Goal: Task Accomplishment & Management: Manage account settings

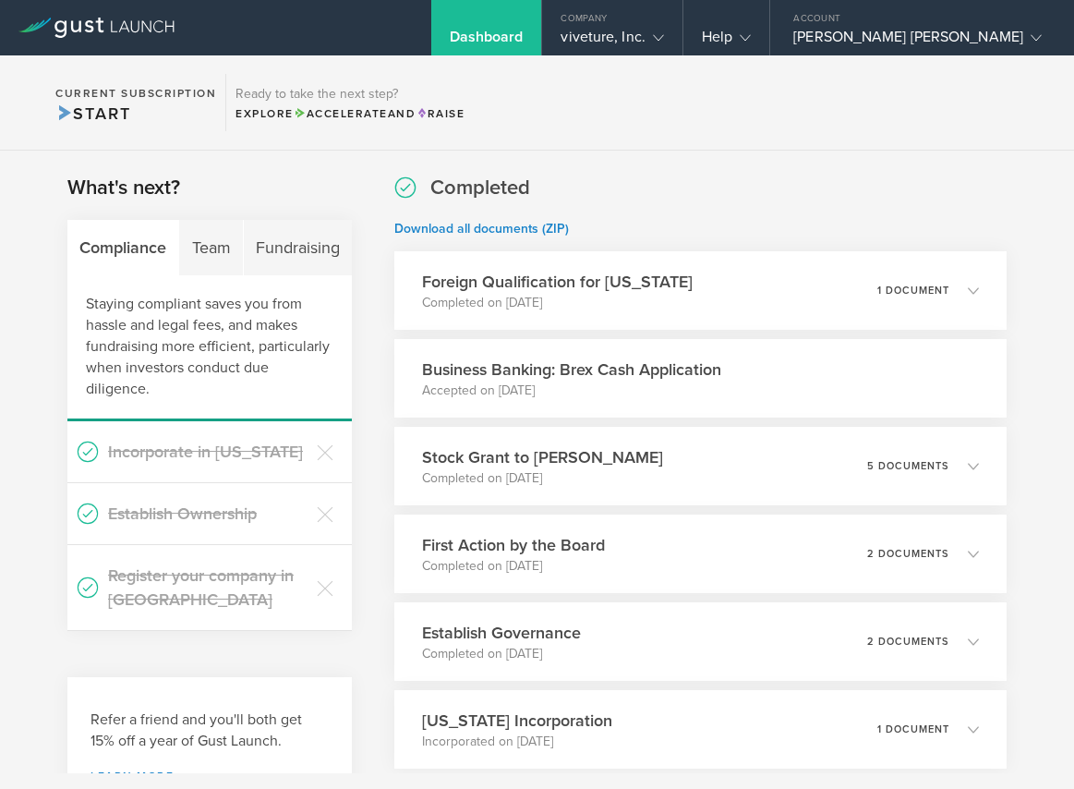
click at [542, 13] on div "Dashboard" at bounding box center [486, 27] width 111 height 55
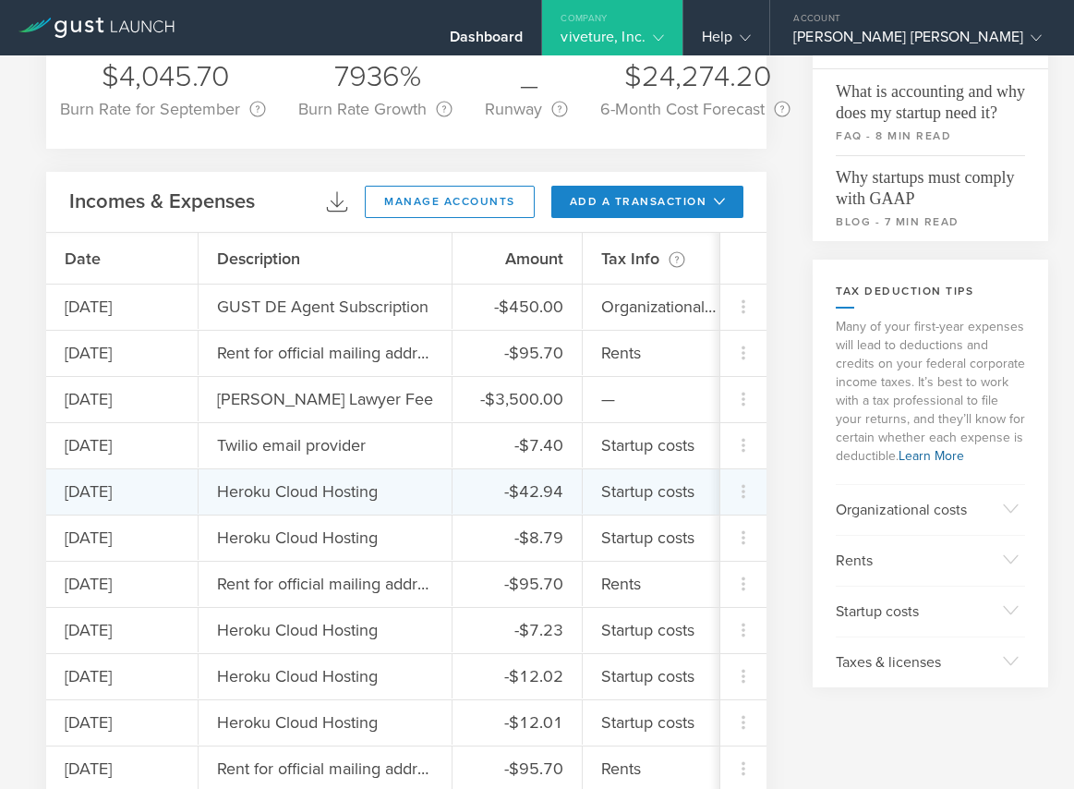
scroll to position [153, 0]
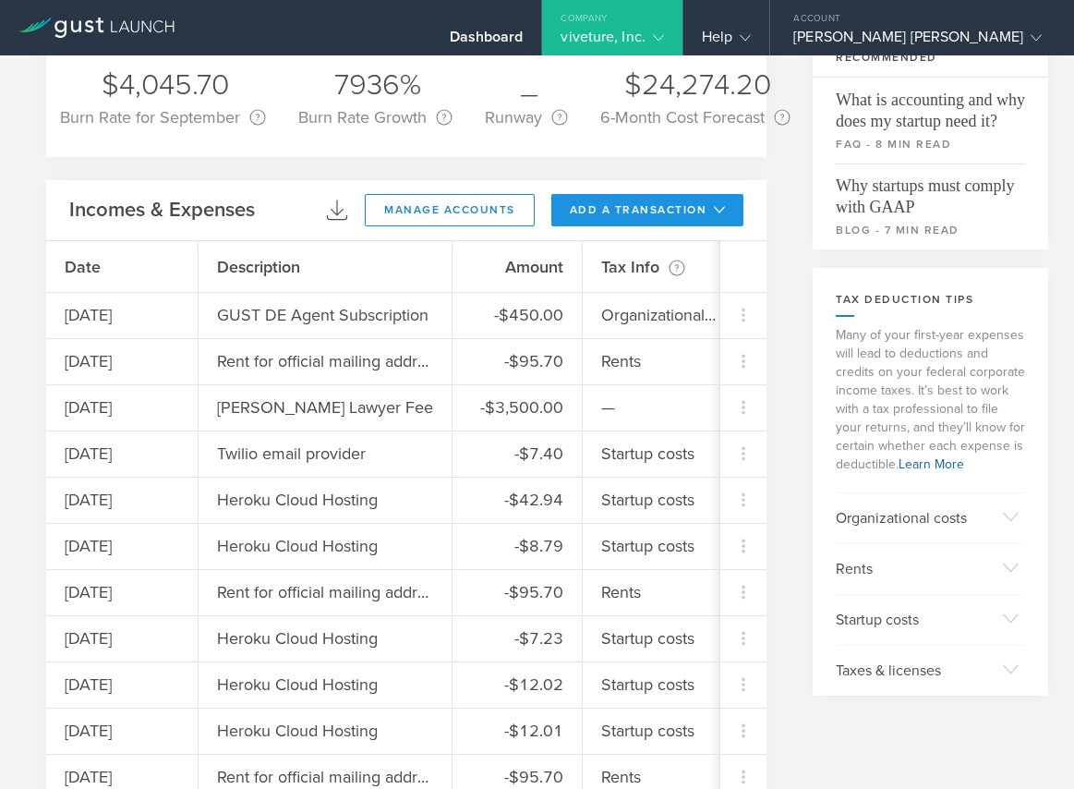
click at [648, 213] on button "add a transaction" at bounding box center [647, 210] width 193 height 32
click at [672, 256] on li "Add Expense" at bounding box center [682, 252] width 108 height 36
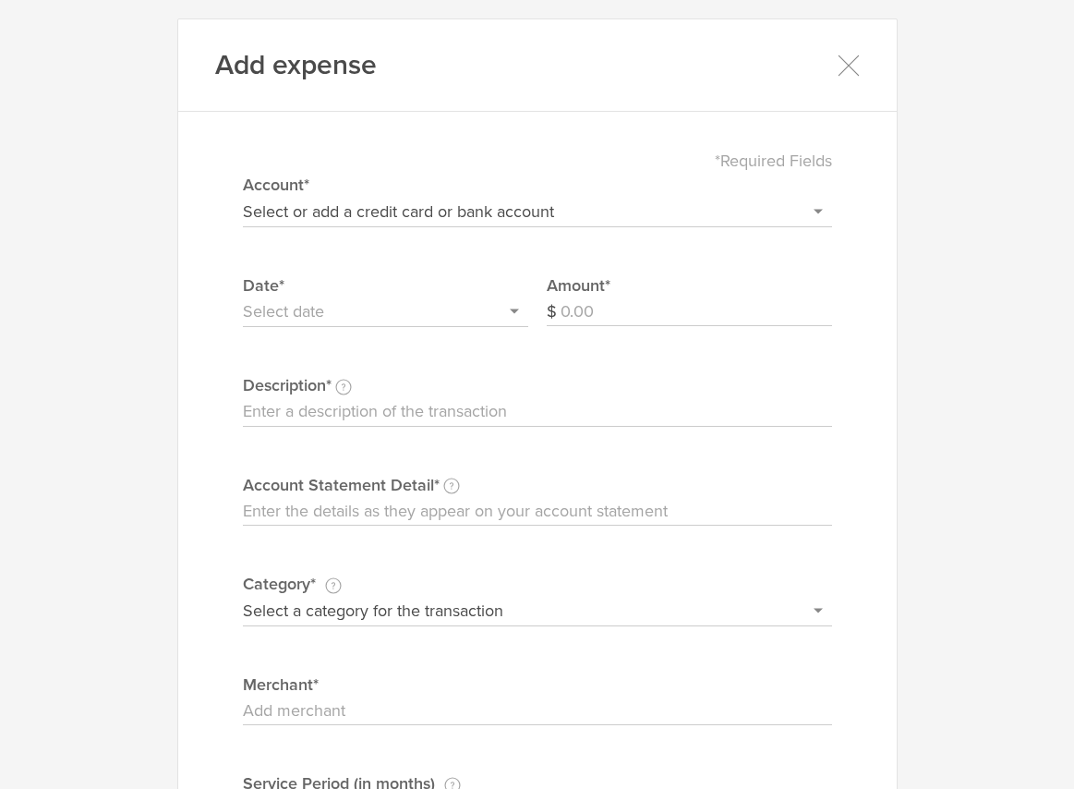
click at [497, 215] on select "Select or add a credit card or bank account Discover - 6458 + Add a new account" at bounding box center [537, 212] width 589 height 30
select select "66eb569540982c00026cf306"
click at [243, 197] on select "Select or add a credit card or bank account Discover - 6458 + Add a new account" at bounding box center [537, 212] width 589 height 30
click at [337, 317] on input "text" at bounding box center [385, 312] width 285 height 30
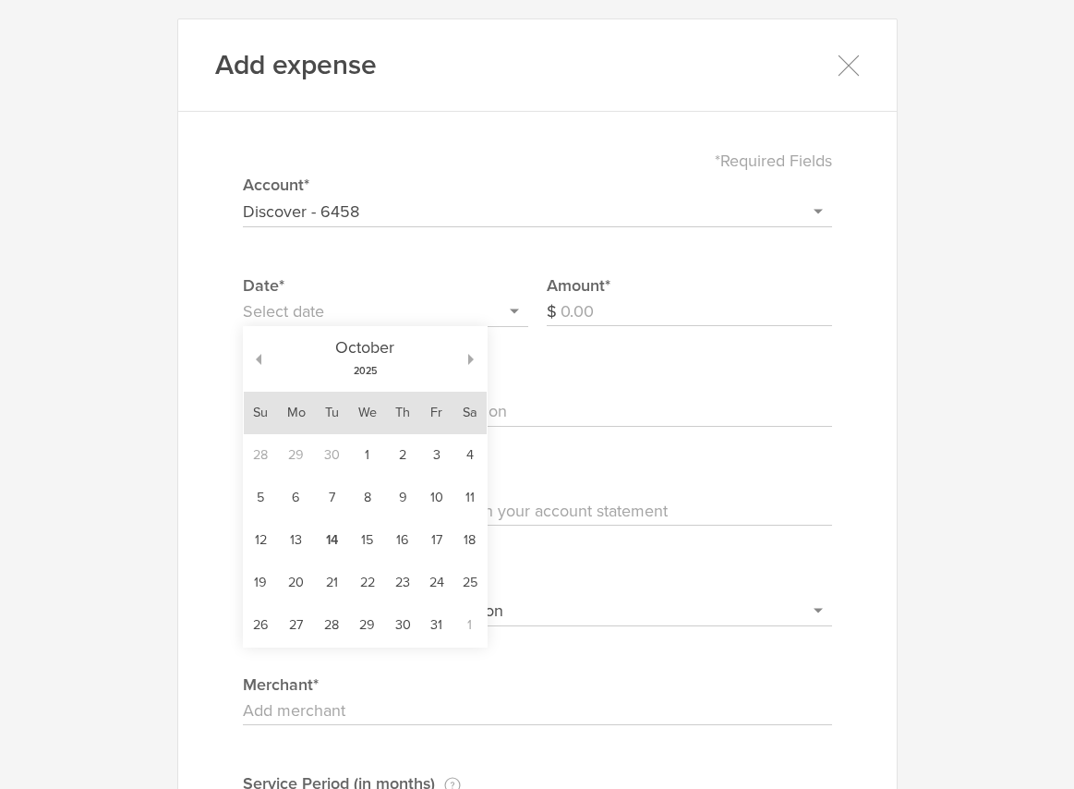
click at [263, 363] on div "[DATE]" at bounding box center [365, 359] width 208 height 65
click at [258, 357] on button "button" at bounding box center [253, 359] width 18 height 11
click at [330, 625] on td "26" at bounding box center [331, 625] width 34 height 42
type input "[DATE]"
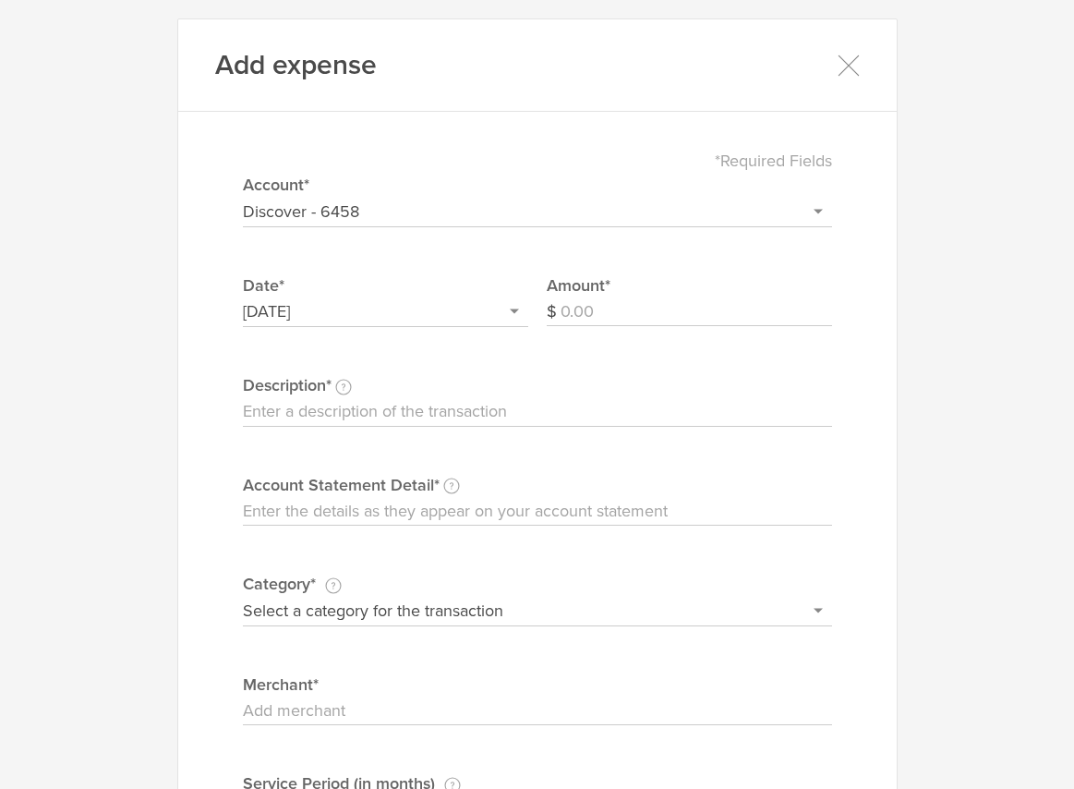
click at [630, 311] on input "Amount" at bounding box center [697, 312] width 272 height 30
type input "76.69"
click at [466, 399] on input "Description This description is for your own reference." at bounding box center [537, 412] width 589 height 30
type input "IL - Annual company report fees"
click at [418, 504] on input "Account Statement Detail Write the full description as it appears on your bank …" at bounding box center [537, 512] width 589 height 30
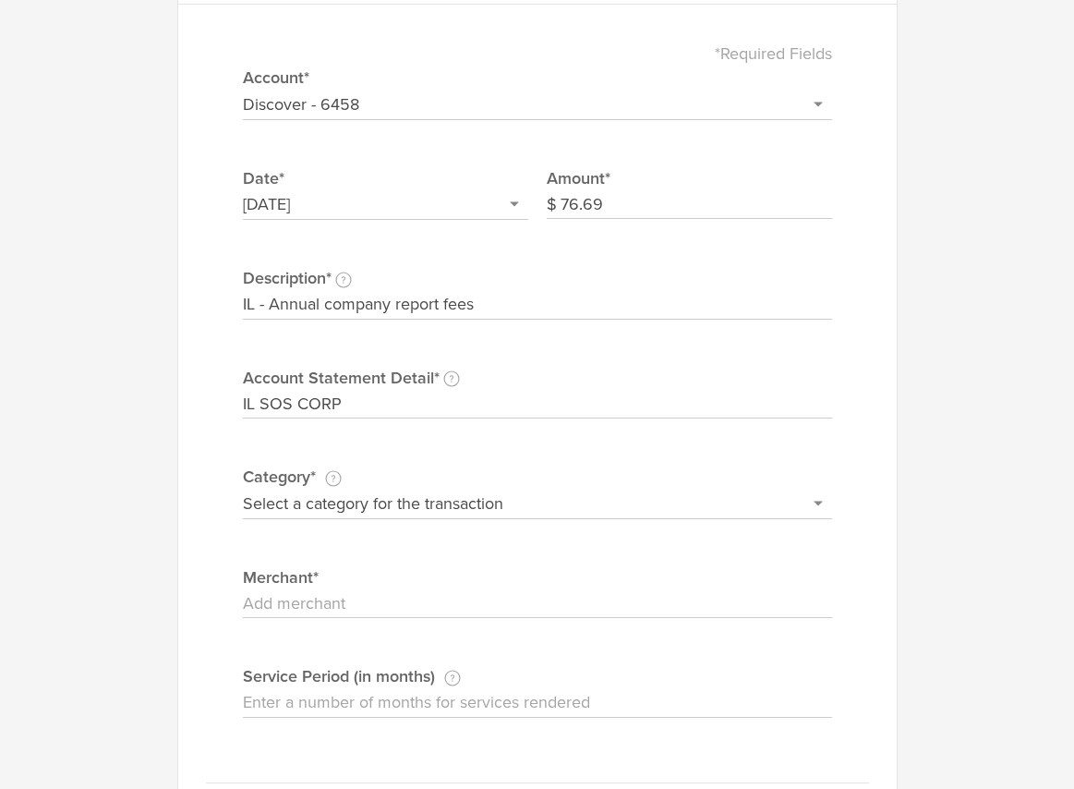
scroll to position [139, 0]
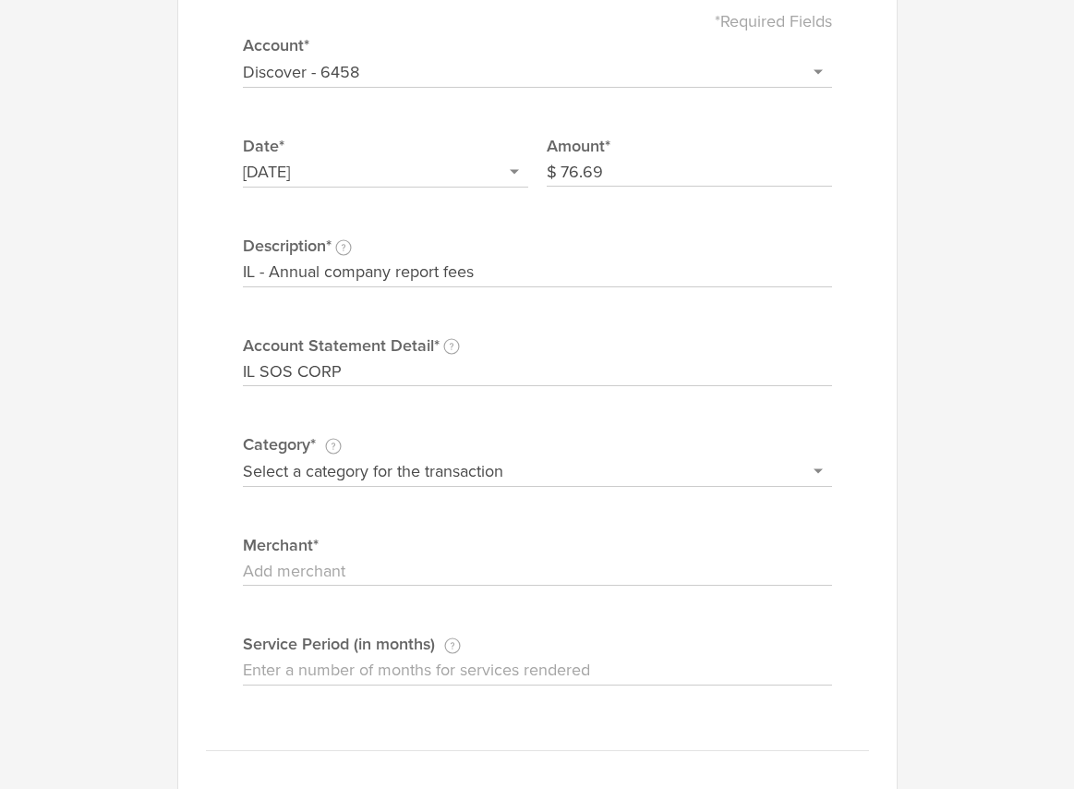
type input "IL SOS CORP"
click at [430, 483] on select "Select a category for the transaction Manufacturing equipment Product/service m…" at bounding box center [537, 471] width 589 height 30
select select "Taxes & licenses"
click at [243, 456] on select "Select a category for the transaction Manufacturing equipment Product/service m…" at bounding box center [537, 471] width 589 height 30
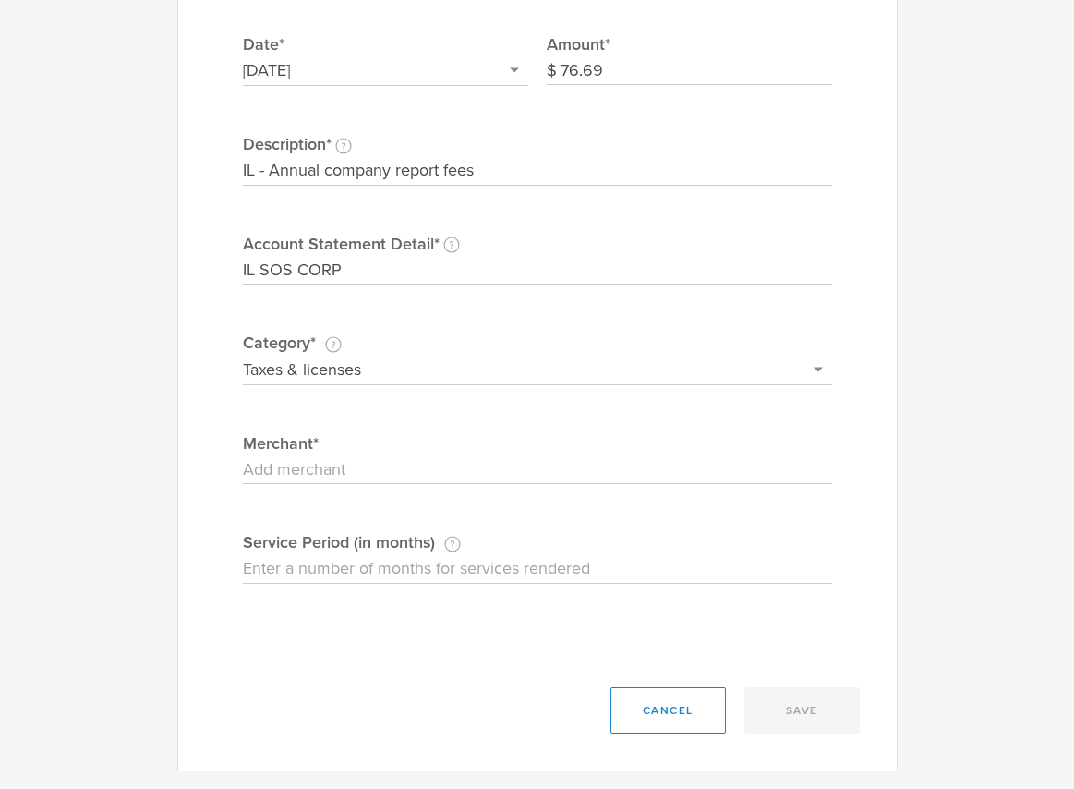
click at [370, 472] on input "Merchant" at bounding box center [537, 470] width 589 height 30
drag, startPoint x: 357, startPoint y: 269, endPoint x: 216, endPoint y: 225, distance: 147.0
click at [216, 225] on div "*Required Fields Select or add a credit card or bank account Discover - 6458 + …" at bounding box center [537, 269] width 663 height 760
click at [273, 461] on input "Merchant" at bounding box center [537, 470] width 589 height 30
paste input "IL SOS CORP"
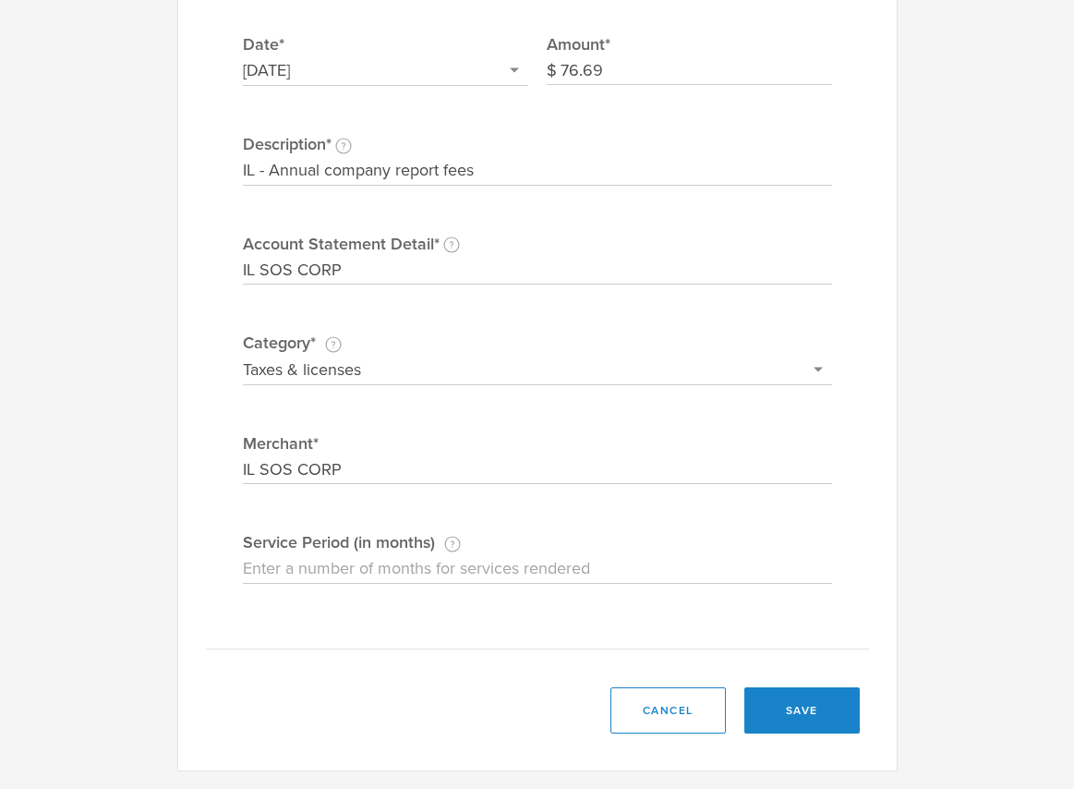
type input "IL SOS CORP"
click at [422, 566] on input "Service Period (in months) If this expense is a subscription or contract, enter…" at bounding box center [537, 569] width 589 height 30
type input "12"
click at [442, 606] on div "*Required Fields Select or add a credit card or bank account Discover - 6458 + …" at bounding box center [537, 269] width 663 height 760
click at [822, 708] on button "save" at bounding box center [802, 710] width 115 height 46
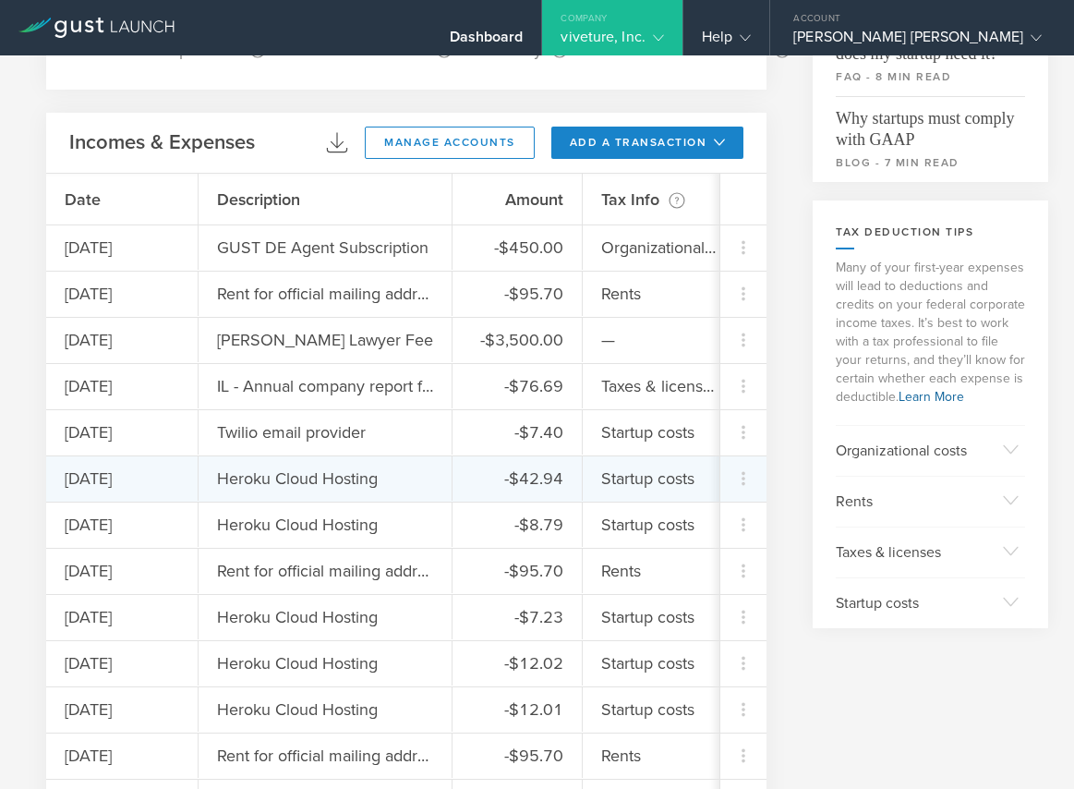
scroll to position [236, 0]
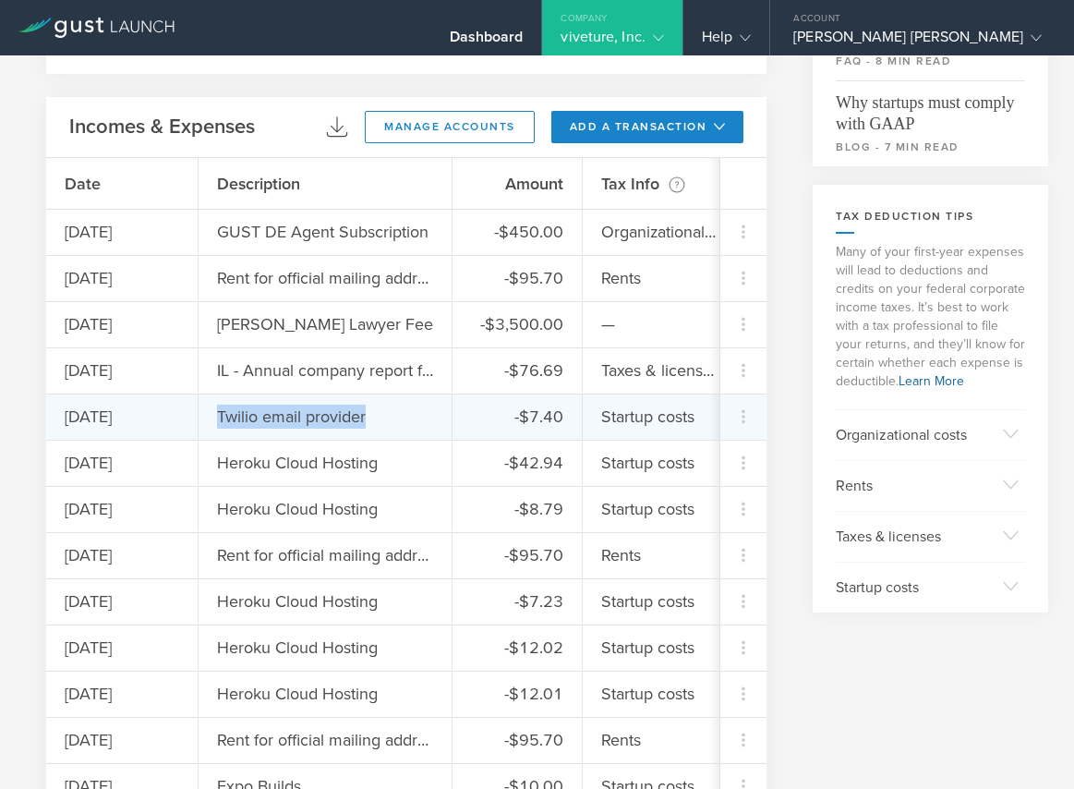
drag, startPoint x: 375, startPoint y: 423, endPoint x: 207, endPoint y: 422, distance: 168.1
click at [207, 422] on div "Twilio email provider" at bounding box center [326, 416] width 254 height 44
copy div "Twilio email provider"
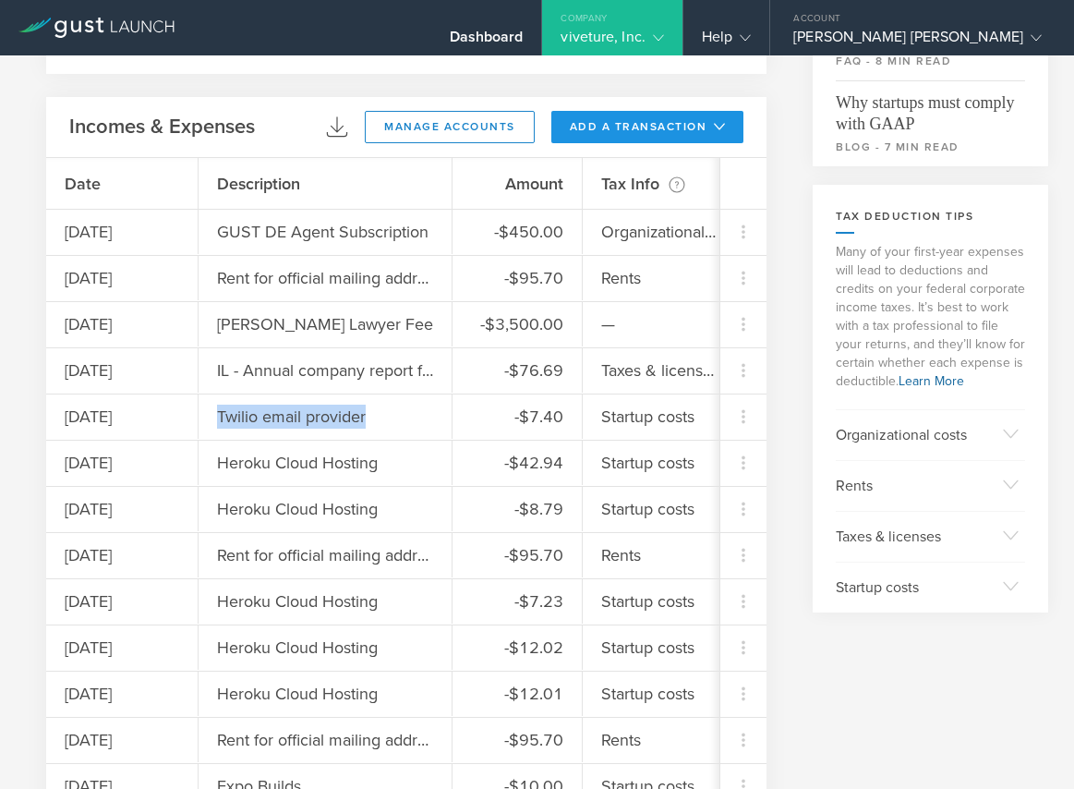
click at [645, 113] on button "add a transaction" at bounding box center [647, 127] width 193 height 32
click at [644, 171] on li "Add Expense" at bounding box center [682, 169] width 108 height 36
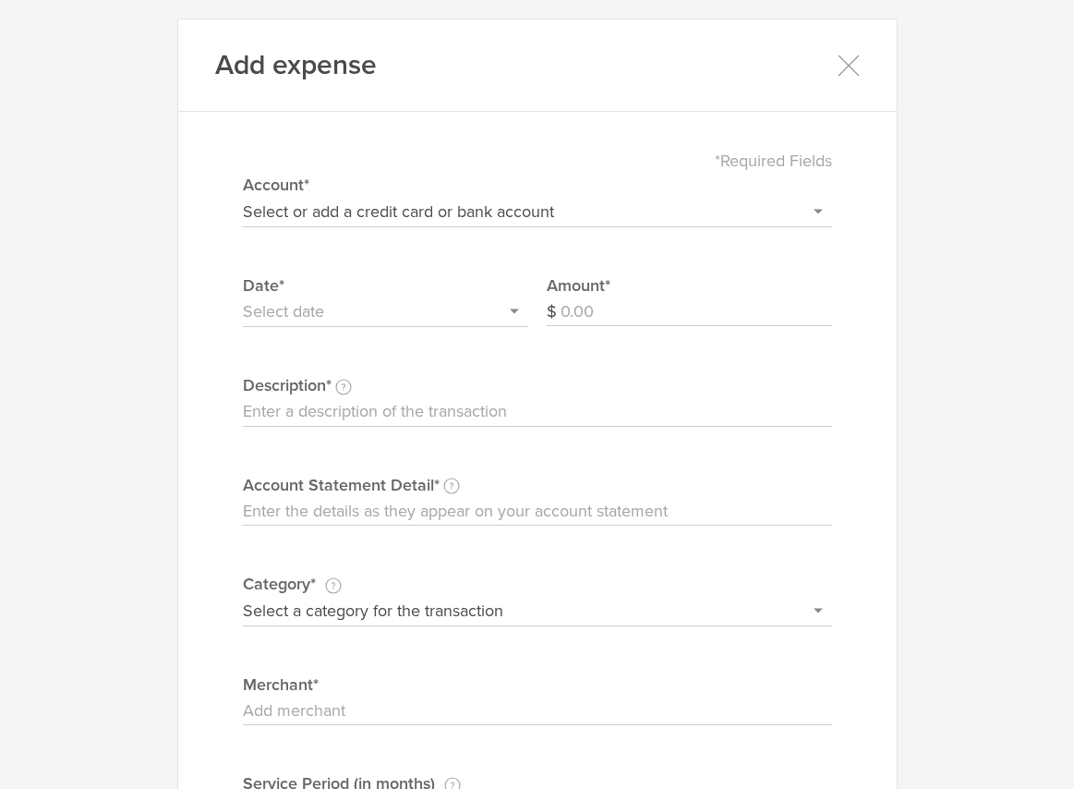
click at [506, 201] on select "Select or add a credit card or bank account Discover - 6458 + Add a new account" at bounding box center [537, 212] width 589 height 30
select select "66eb569540982c00026cf306"
click at [243, 197] on select "Select or add a credit card or bank account Discover - 6458 + Add a new account" at bounding box center [537, 212] width 589 height 30
click at [397, 295] on label "Date*" at bounding box center [385, 285] width 285 height 24
click at [386, 309] on input "text" at bounding box center [385, 312] width 285 height 30
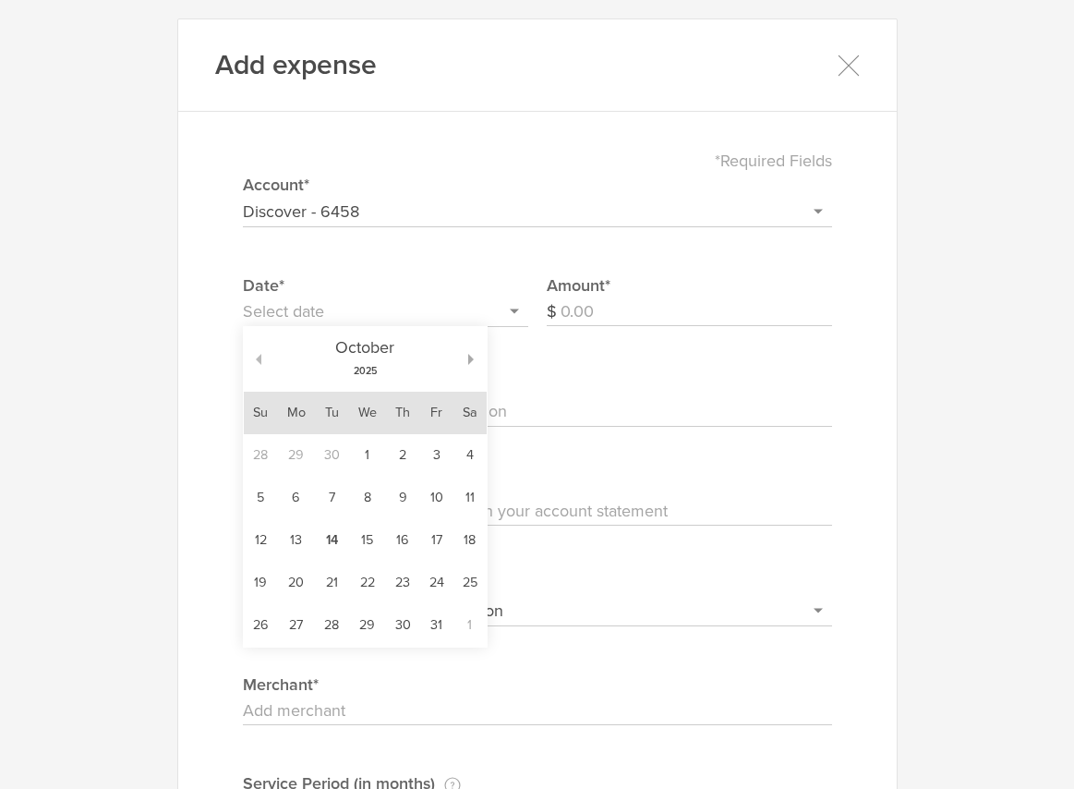
click at [257, 357] on button "button" at bounding box center [253, 359] width 18 height 11
click at [370, 460] on td "3" at bounding box center [366, 455] width 37 height 42
type input "[DATE]"
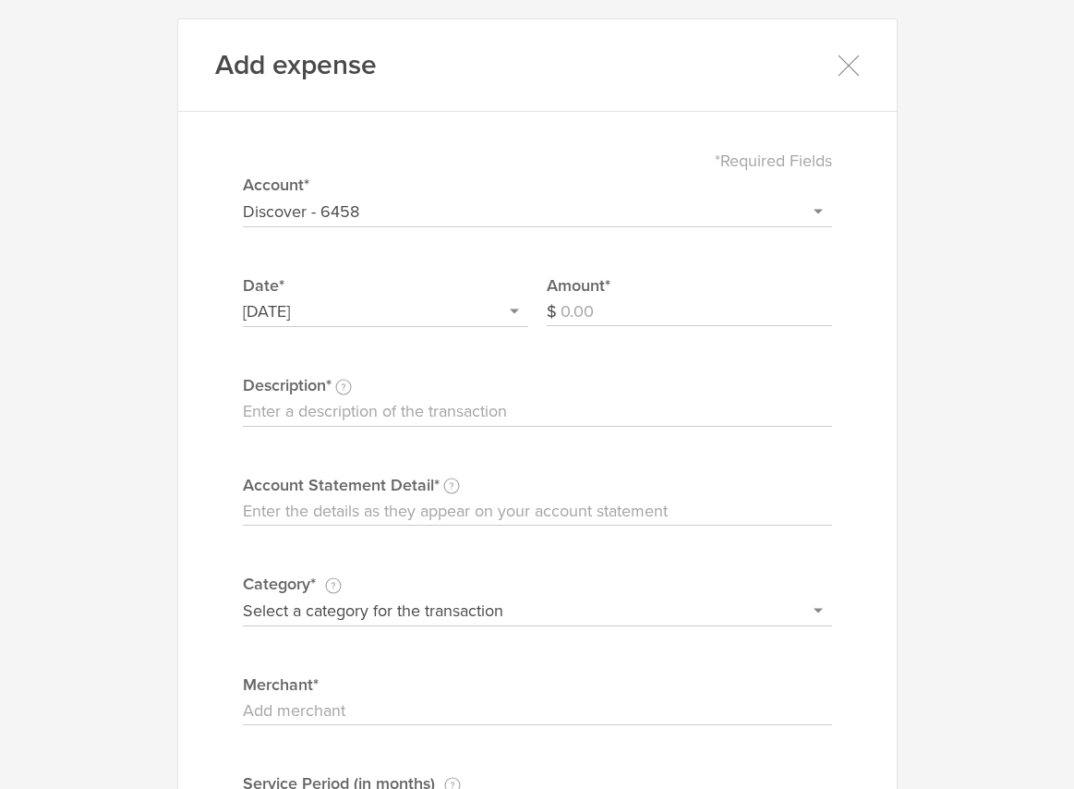
click at [615, 320] on input "Amount" at bounding box center [697, 312] width 272 height 30
type input "19.95"
click at [510, 408] on input "Description This description is for your own reference." at bounding box center [537, 412] width 589 height 30
paste input "Twilio email provider"
type input "Twilio email provider"
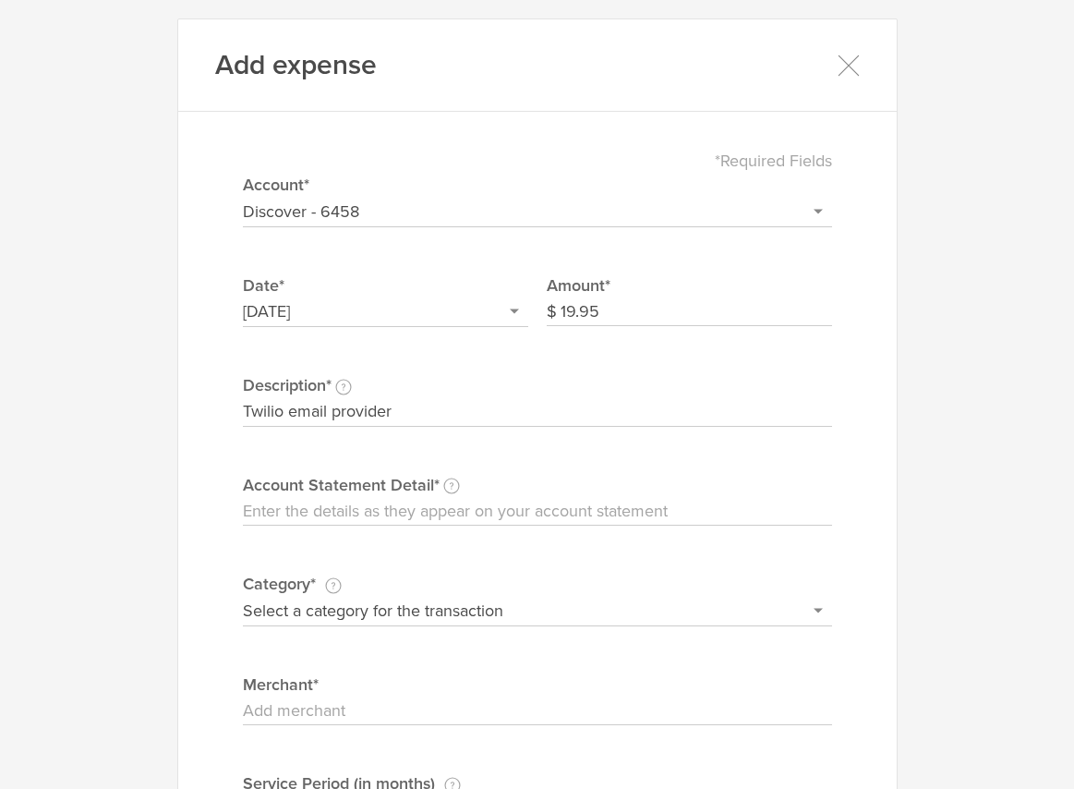
click at [416, 513] on input "Account Statement Detail Write the full description as it appears on your bank …" at bounding box center [537, 512] width 589 height 30
type input "Twilio"
click at [347, 610] on select "Select a category for the transaction Manufacturing equipment Product/service m…" at bounding box center [537, 611] width 589 height 30
select select "Web site design & hosting"
click at [243, 596] on select "Select a category for the transaction Manufacturing equipment Product/service m…" at bounding box center [537, 611] width 589 height 30
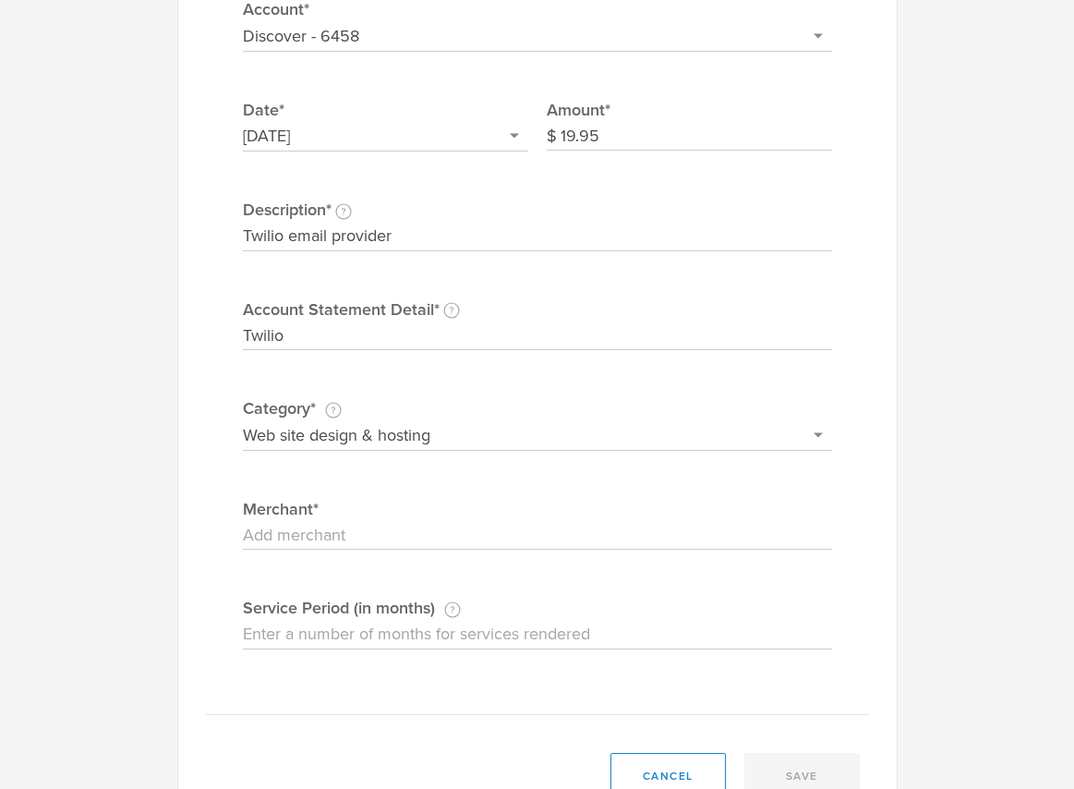
scroll to position [208, 0]
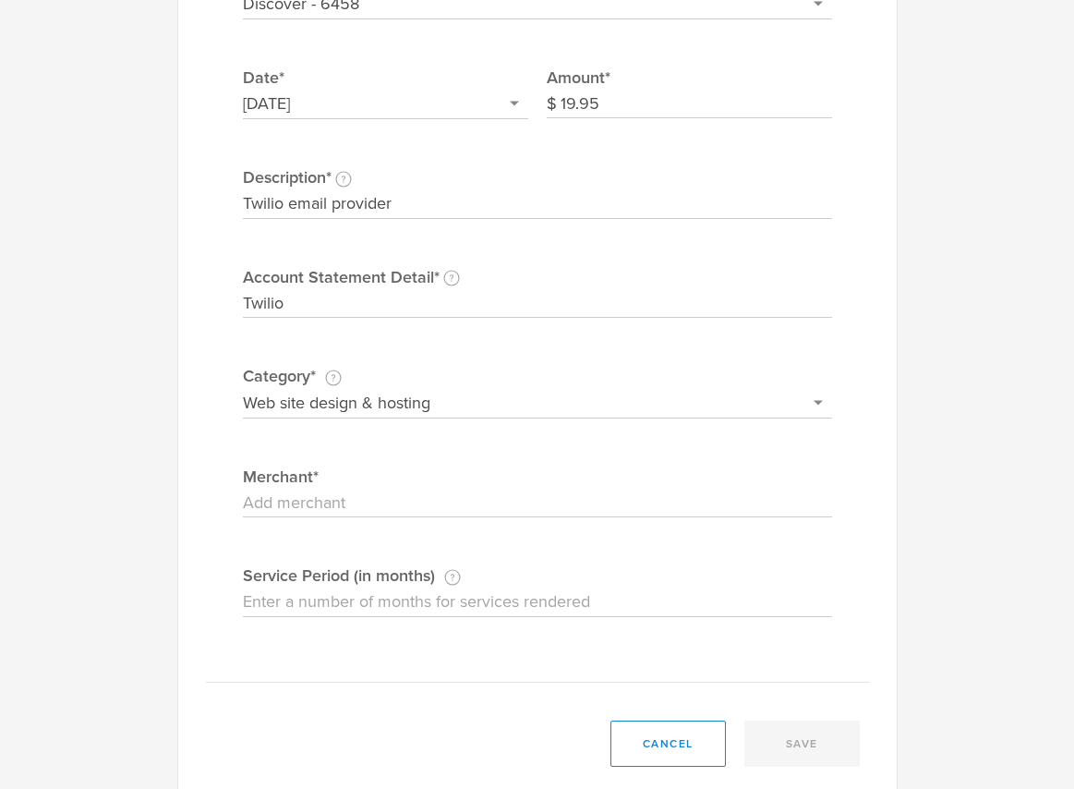
click at [369, 500] on input "Merchant" at bounding box center [537, 504] width 589 height 30
type input "Twilio"
click at [359, 593] on input "Service Period (in months) If this expense is a subscription or contract, enter…" at bounding box center [537, 602] width 589 height 30
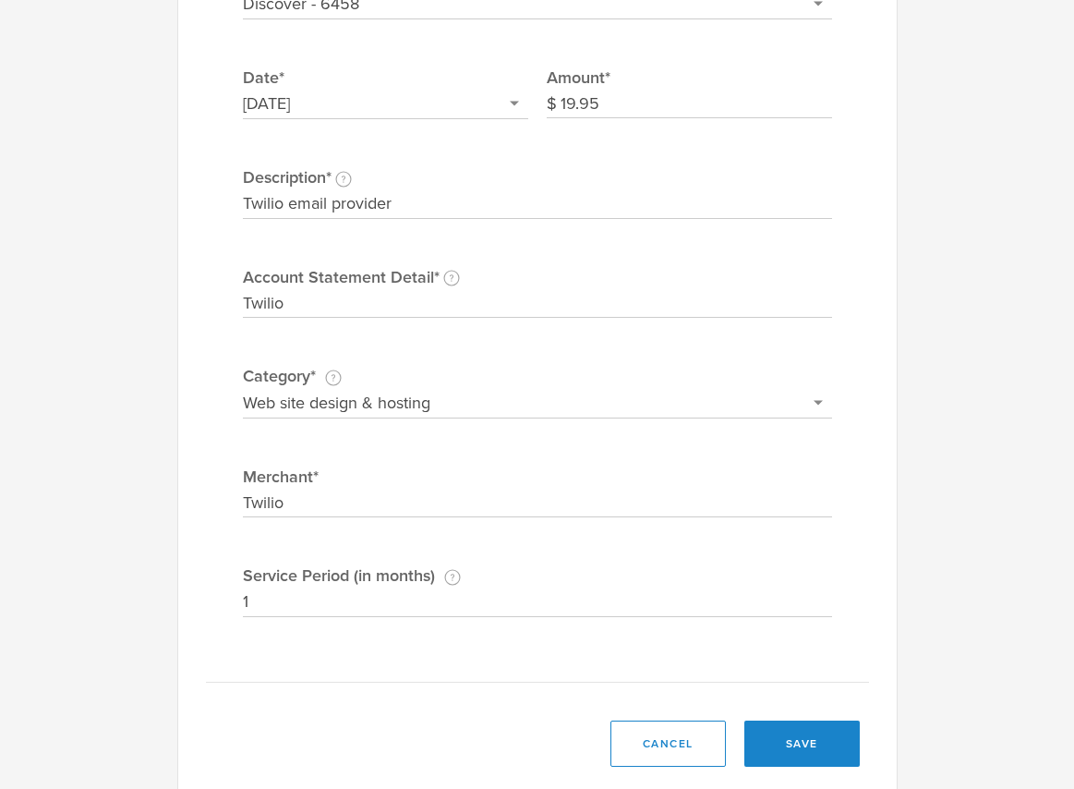
type input "1"
click at [831, 636] on div "*Required Fields Select or add a credit card or bank account Discover - 6458 + …" at bounding box center [537, 302] width 663 height 760
click at [796, 740] on button "save" at bounding box center [802, 744] width 115 height 46
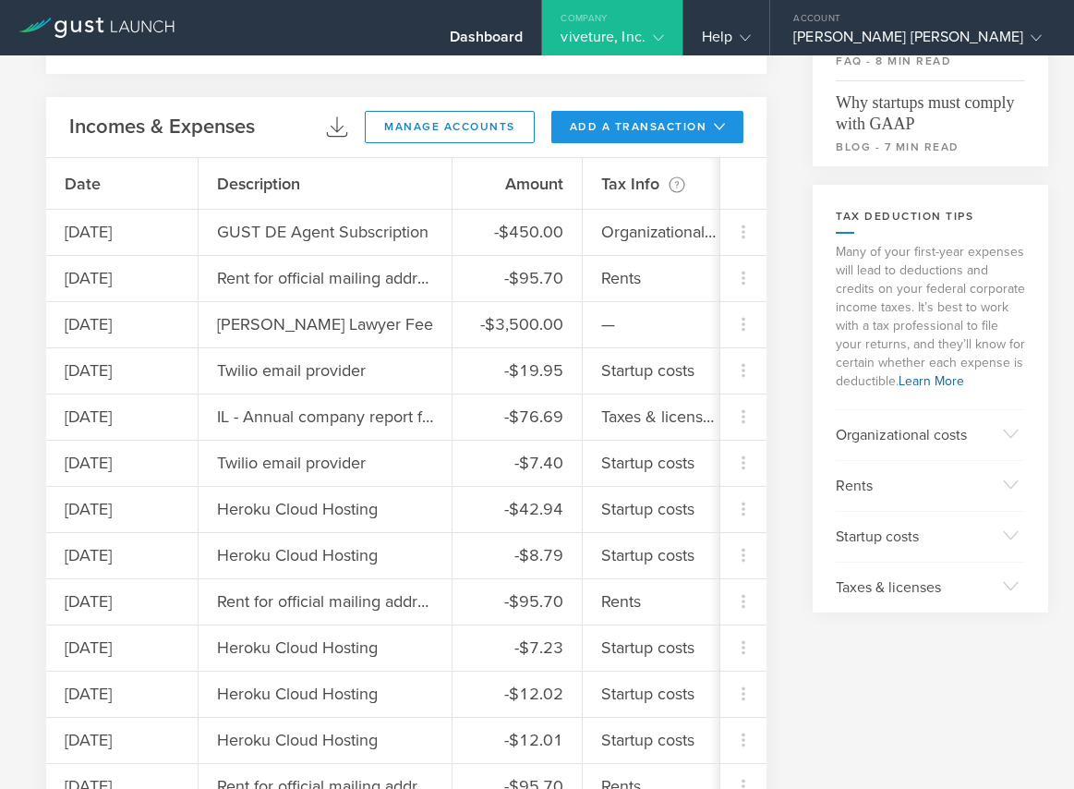
click at [717, 130] on icon at bounding box center [719, 126] width 11 height 11
click at [672, 169] on li "Add Expense" at bounding box center [682, 169] width 108 height 36
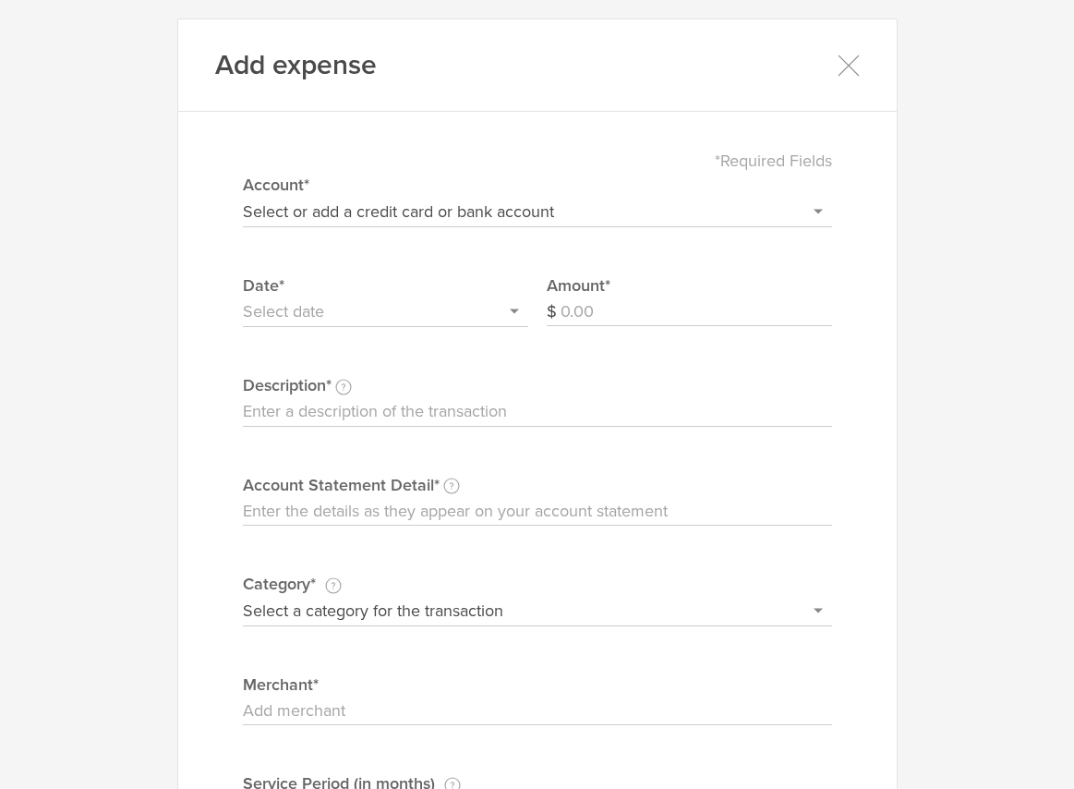
click at [398, 217] on select "Select or add a credit card or bank account Discover - 6458 + Add a new account" at bounding box center [537, 212] width 589 height 30
select select "66eb569540982c00026cf306"
click at [243, 197] on select "Select or add a credit card or bank account Discover - 6458 + Add a new account" at bounding box center [537, 212] width 589 height 30
click at [347, 307] on input "text" at bounding box center [385, 312] width 285 height 30
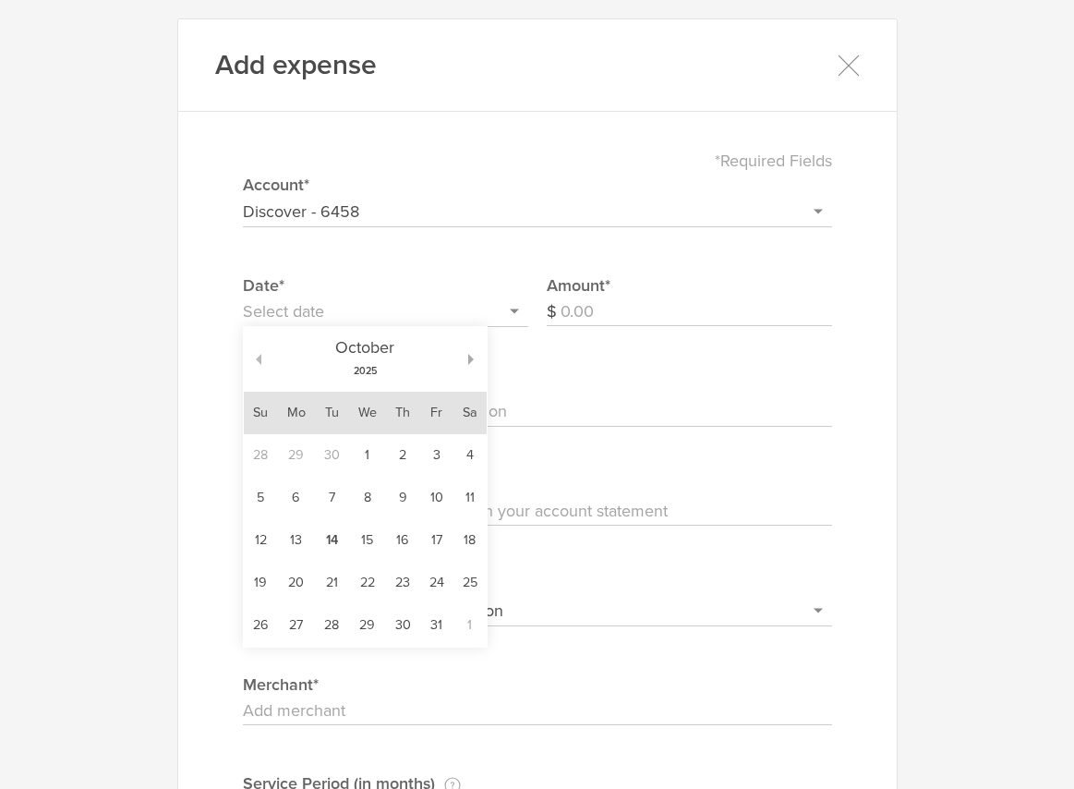
click at [260, 360] on button "button" at bounding box center [253, 359] width 18 height 11
click at [301, 495] on td "8" at bounding box center [295, 498] width 37 height 42
type input "[DATE]"
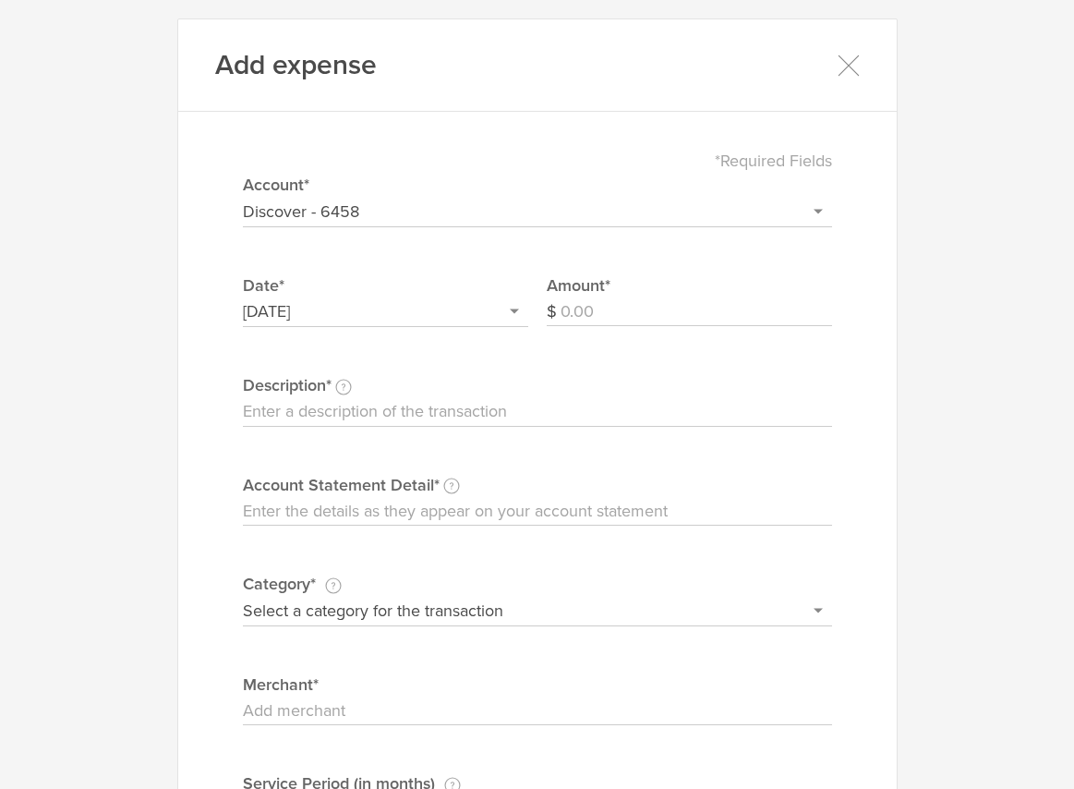
click at [626, 312] on input "Amount" at bounding box center [697, 312] width 272 height 30
type input "55"
click at [478, 406] on input "Description This description is for your own reference." at bounding box center [537, 412] width 589 height 30
type input "Heroku Cloud Hosting"
click at [360, 499] on input "Account Statement Detail Write the full description as it appears on your bank …" at bounding box center [537, 512] width 589 height 30
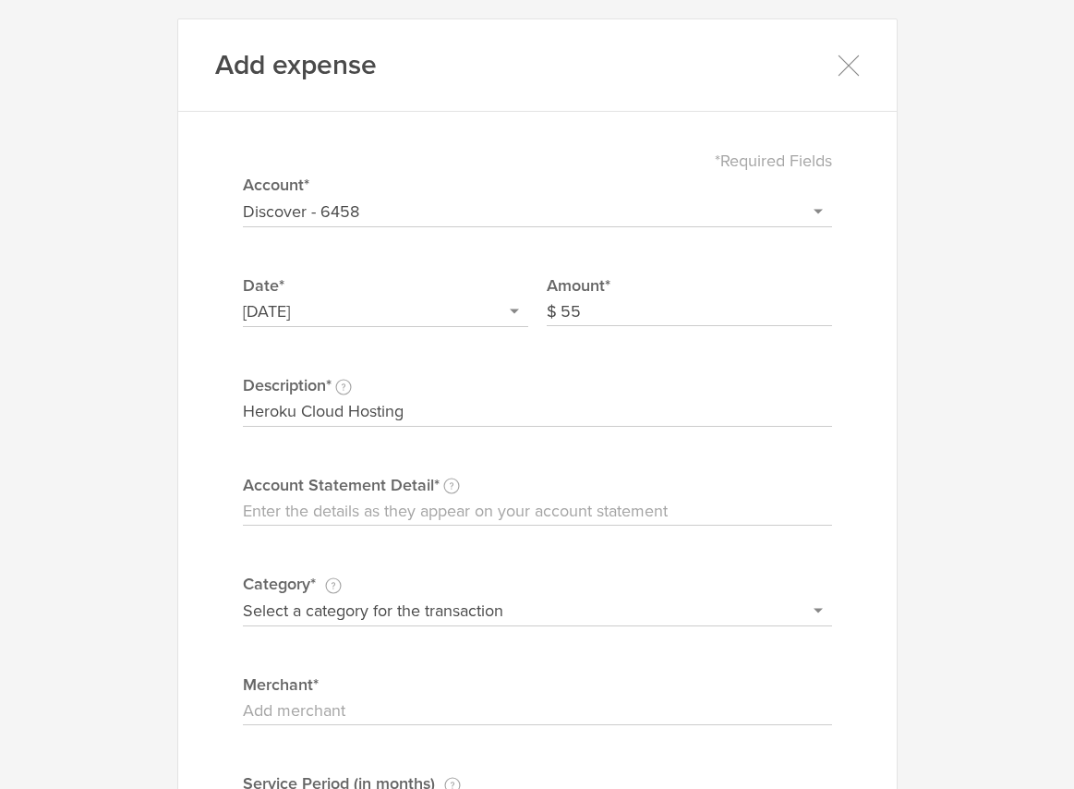
type input "Heroku"
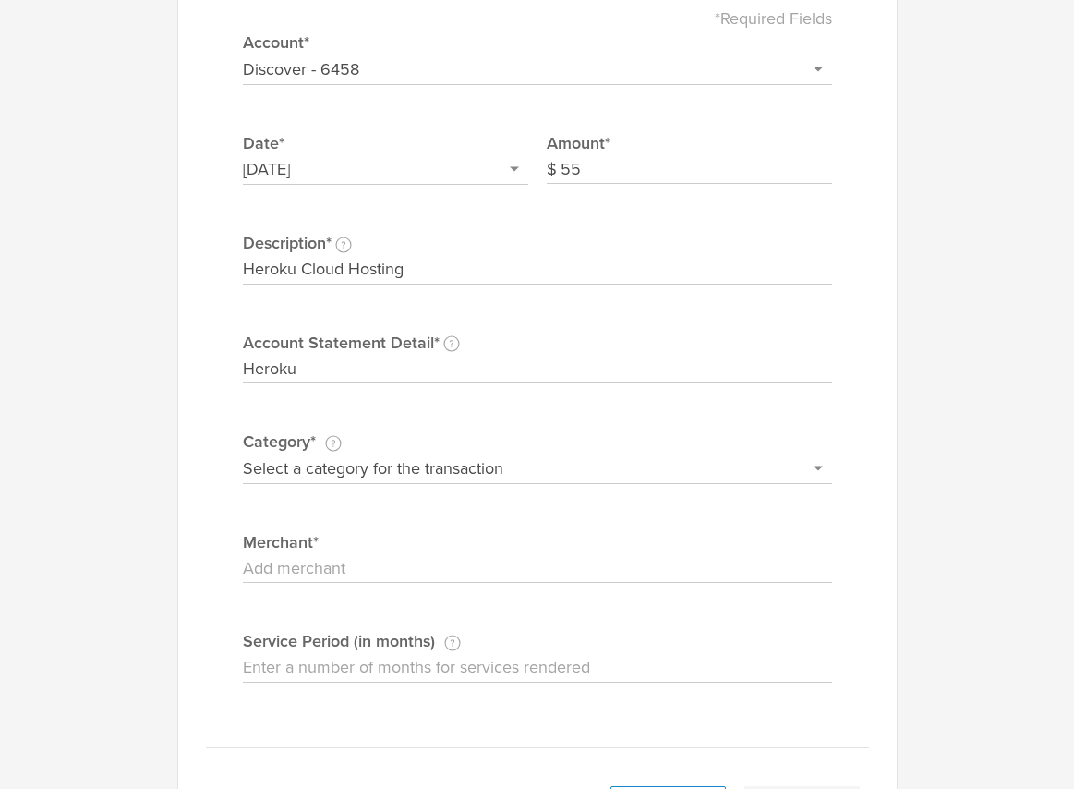
scroll to position [172, 0]
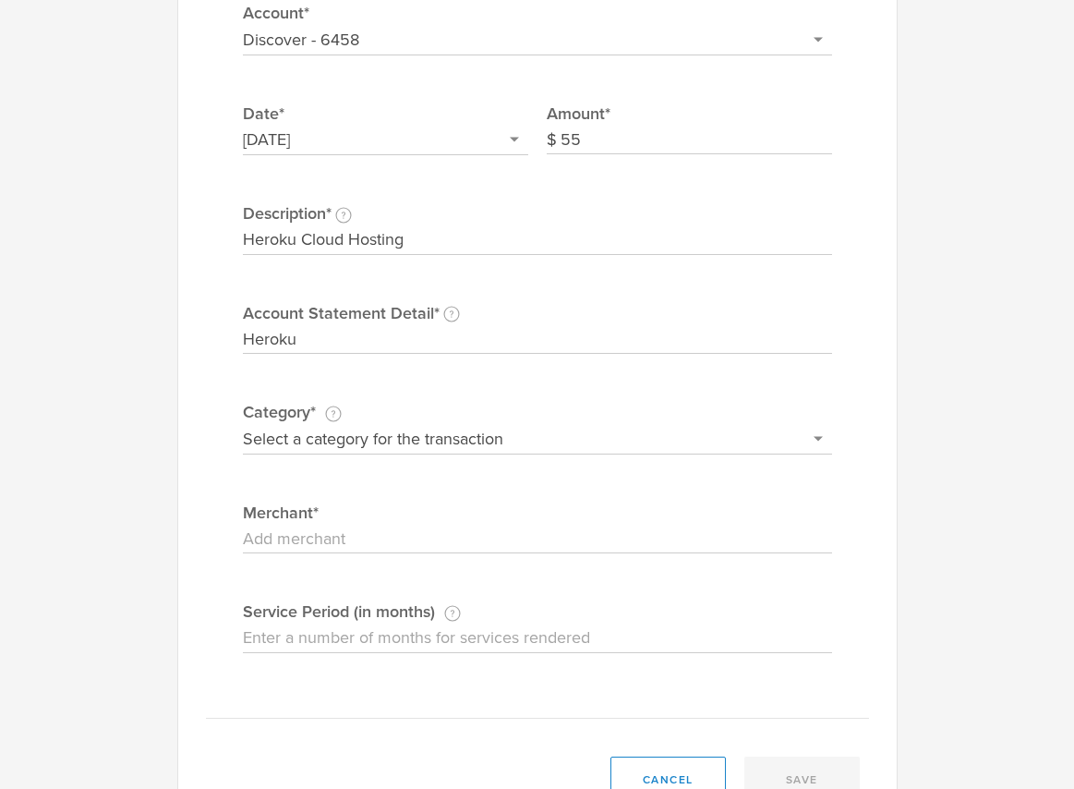
click at [365, 441] on select "Select a category for the transaction Manufacturing equipment Product/service m…" at bounding box center [537, 439] width 589 height 30
select select "Web site design & hosting"
click at [243, 424] on select "Select a category for the transaction Manufacturing equipment Product/service m…" at bounding box center [537, 439] width 589 height 30
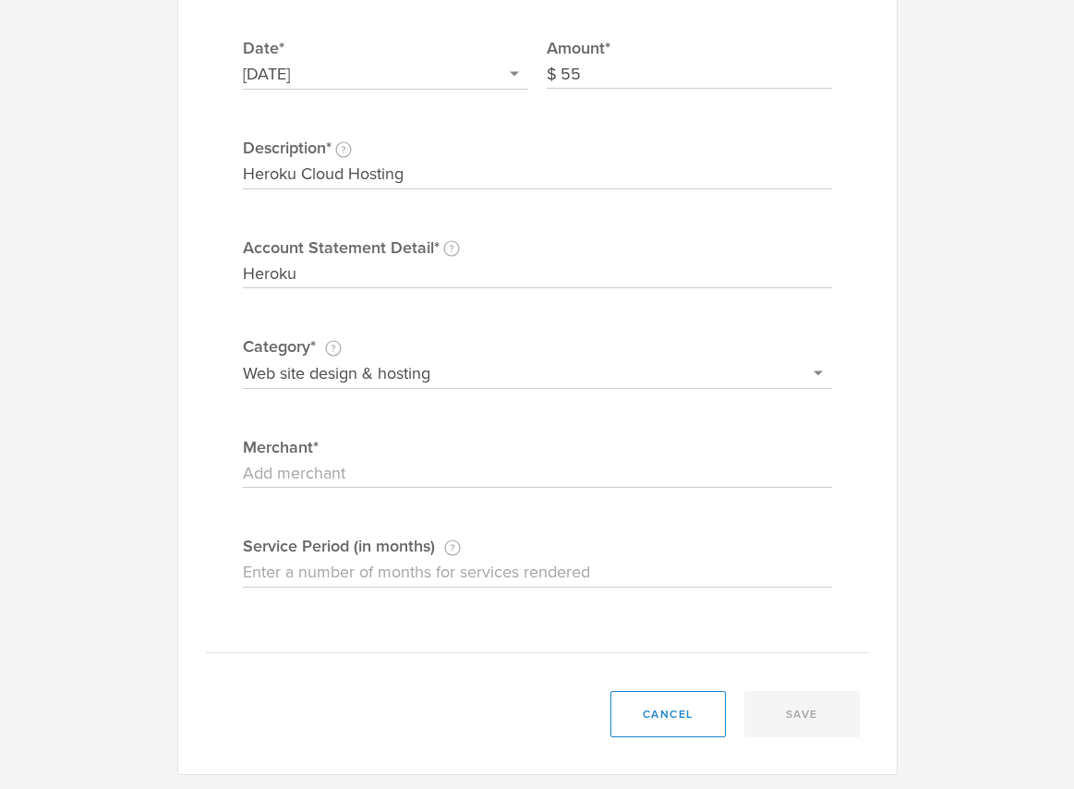
scroll to position [241, 0]
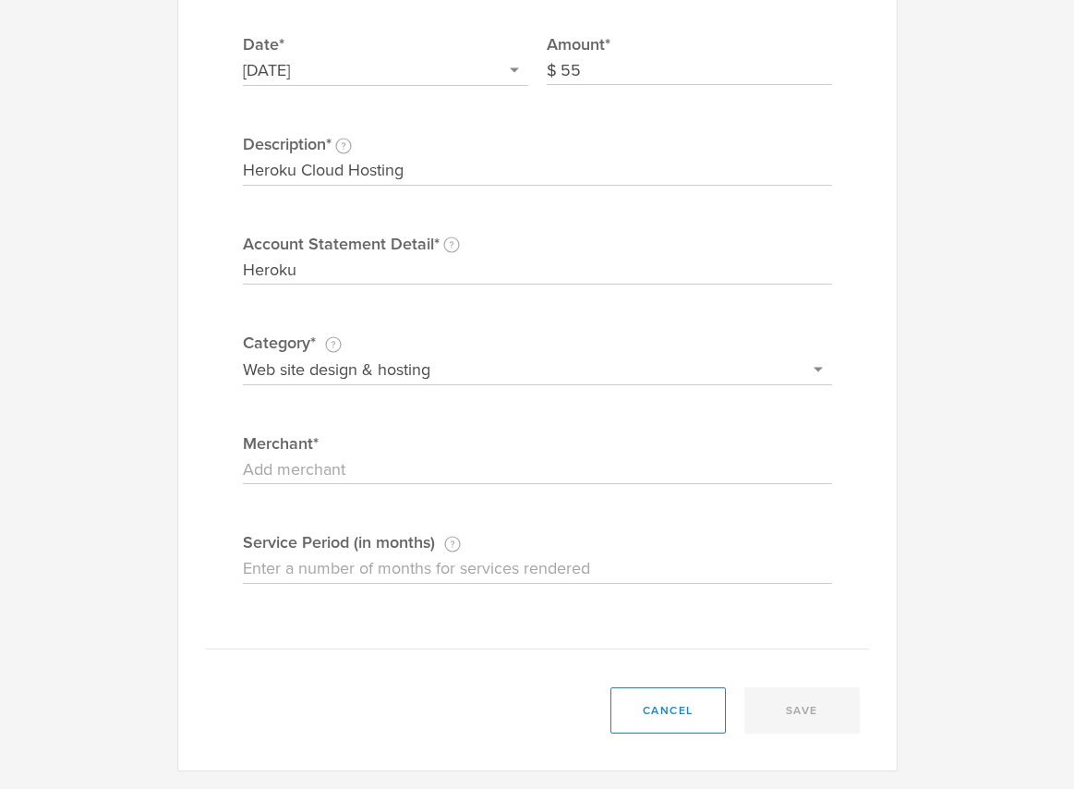
click at [335, 467] on input "Merchant" at bounding box center [537, 470] width 589 height 30
type input "Heroku"
click at [357, 574] on input "Service Period (in months) If this expense is a subscription or contract, enter…" at bounding box center [537, 569] width 589 height 30
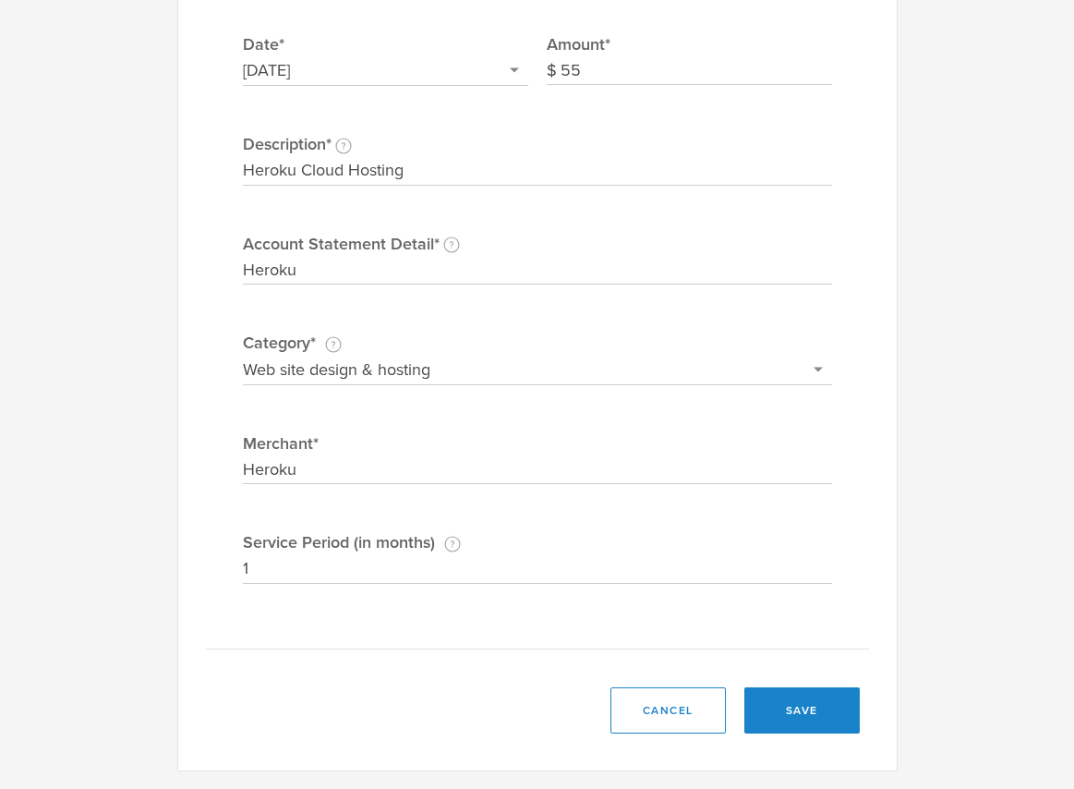
type input "1"
click at [255, 607] on div "*Required Fields Select or add a credit card or bank account Discover - 6458 + …" at bounding box center [537, 269] width 663 height 760
click at [818, 710] on button "save" at bounding box center [802, 710] width 115 height 46
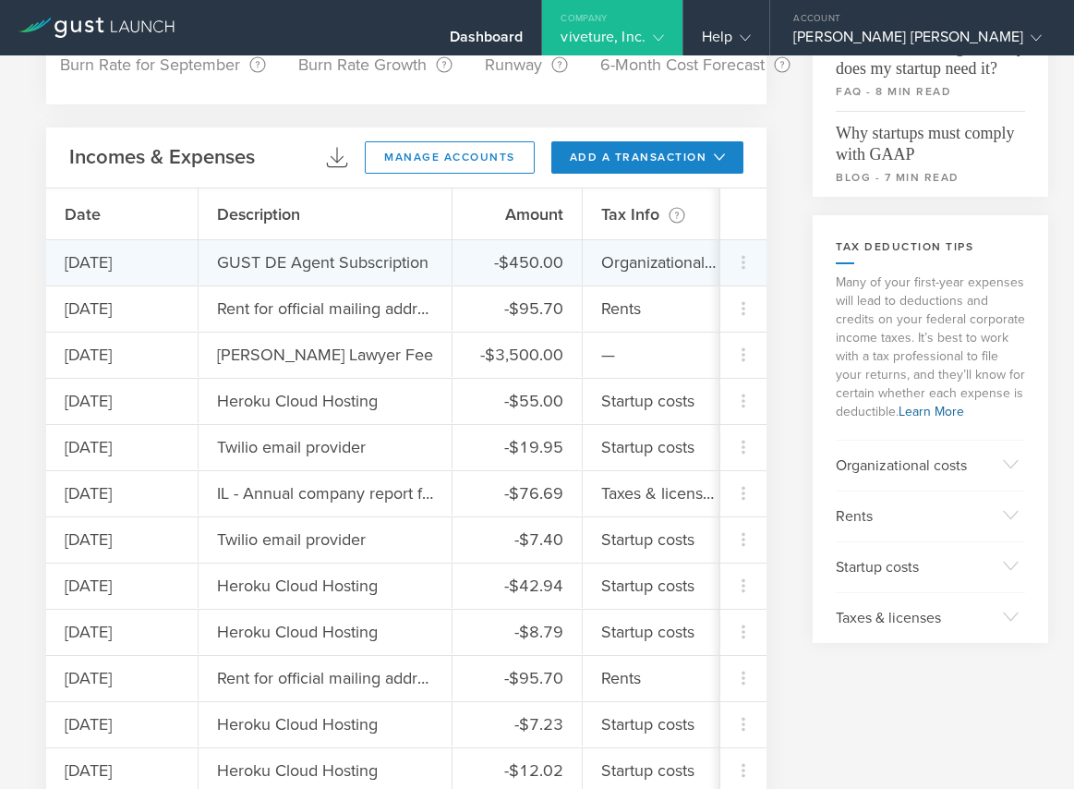
scroll to position [159, 0]
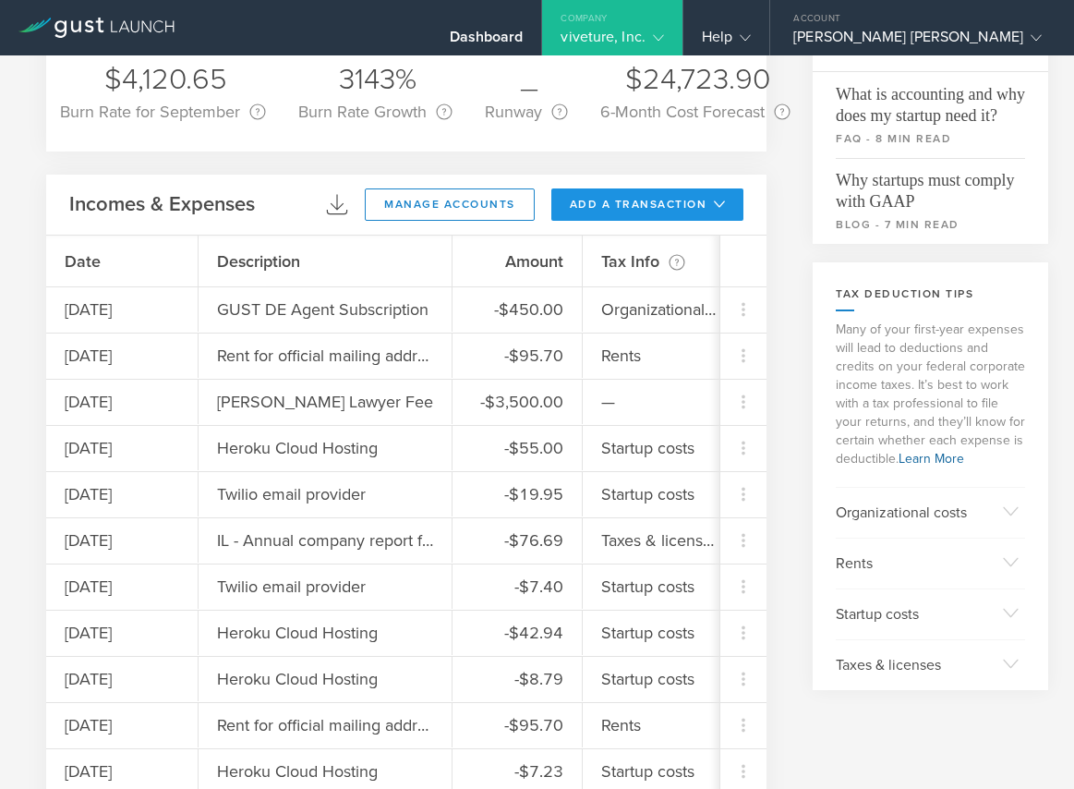
click at [635, 198] on button "add a transaction" at bounding box center [647, 204] width 193 height 32
click at [644, 248] on li "Add Expense" at bounding box center [682, 246] width 108 height 36
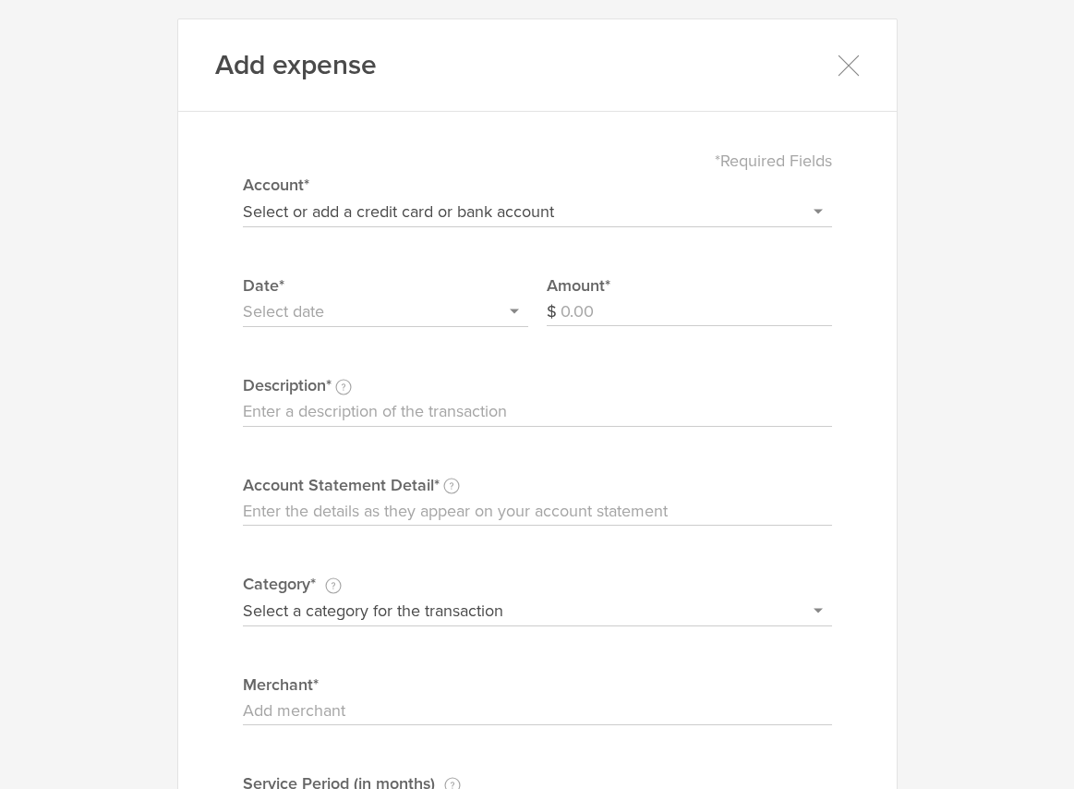
click at [489, 212] on select "Select or add a credit card or bank account Discover - 6458 + Add a new account" at bounding box center [537, 212] width 589 height 30
select select "66eb569540982c00026cf306"
click at [243, 197] on select "Select or add a credit card or bank account Discover - 6458 + Add a new account" at bounding box center [537, 212] width 589 height 30
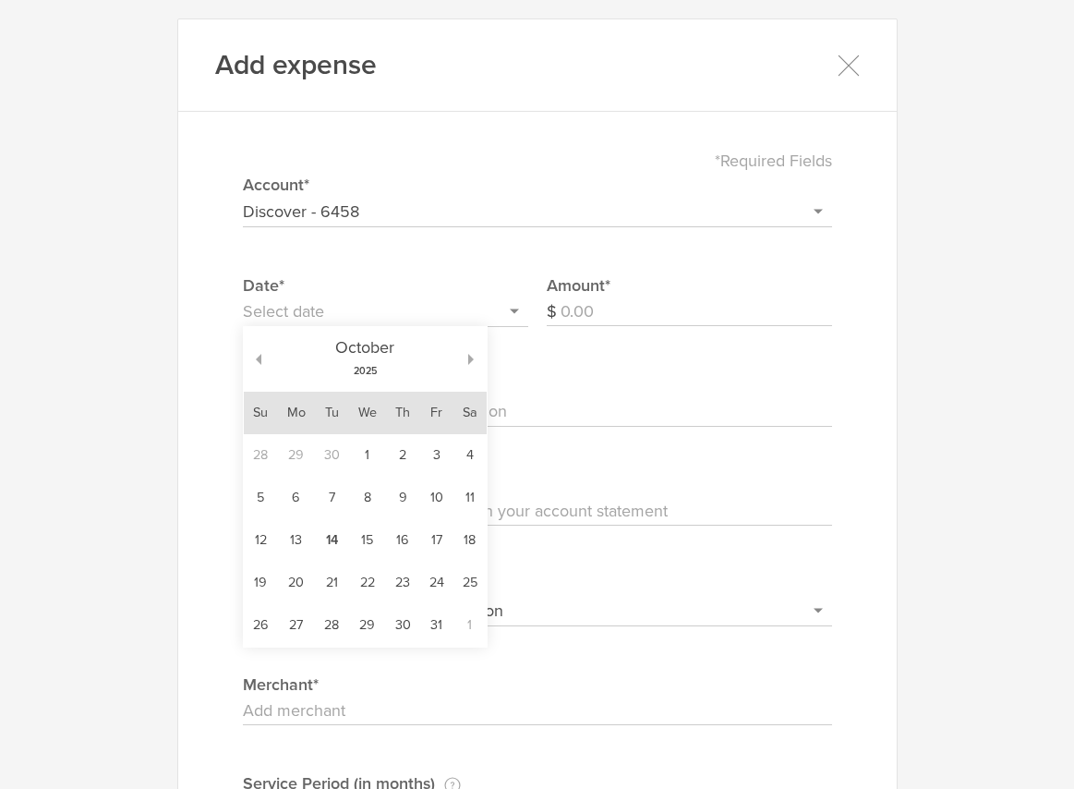
click at [369, 301] on input "text" at bounding box center [385, 312] width 285 height 30
click at [437, 448] on td "3" at bounding box center [436, 455] width 33 height 42
type input "[DATE]"
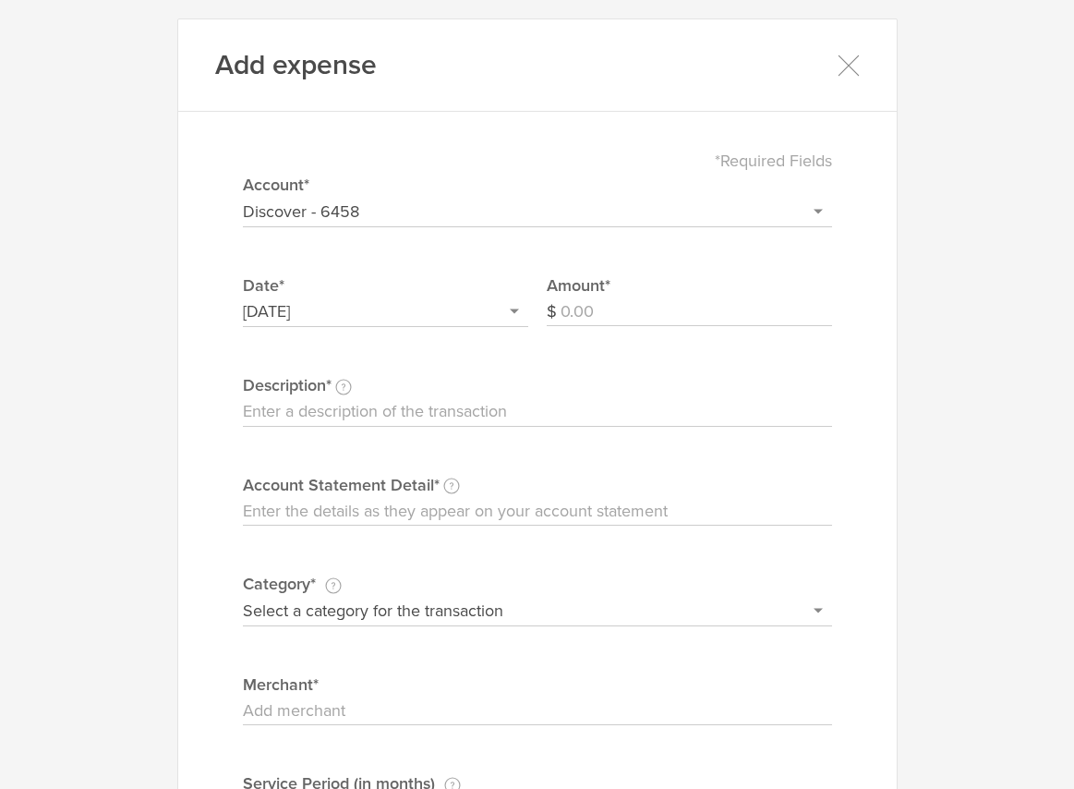
click at [600, 313] on input "Amount" at bounding box center [697, 312] width 272 height 30
type input "19.95"
click at [270, 425] on input "Description This description is for your own reference." at bounding box center [537, 412] width 589 height 30
type input "Twilio email provider"
click at [358, 513] on input "Account Statement Detail Write the full description as it appears on your bank …" at bounding box center [537, 512] width 589 height 30
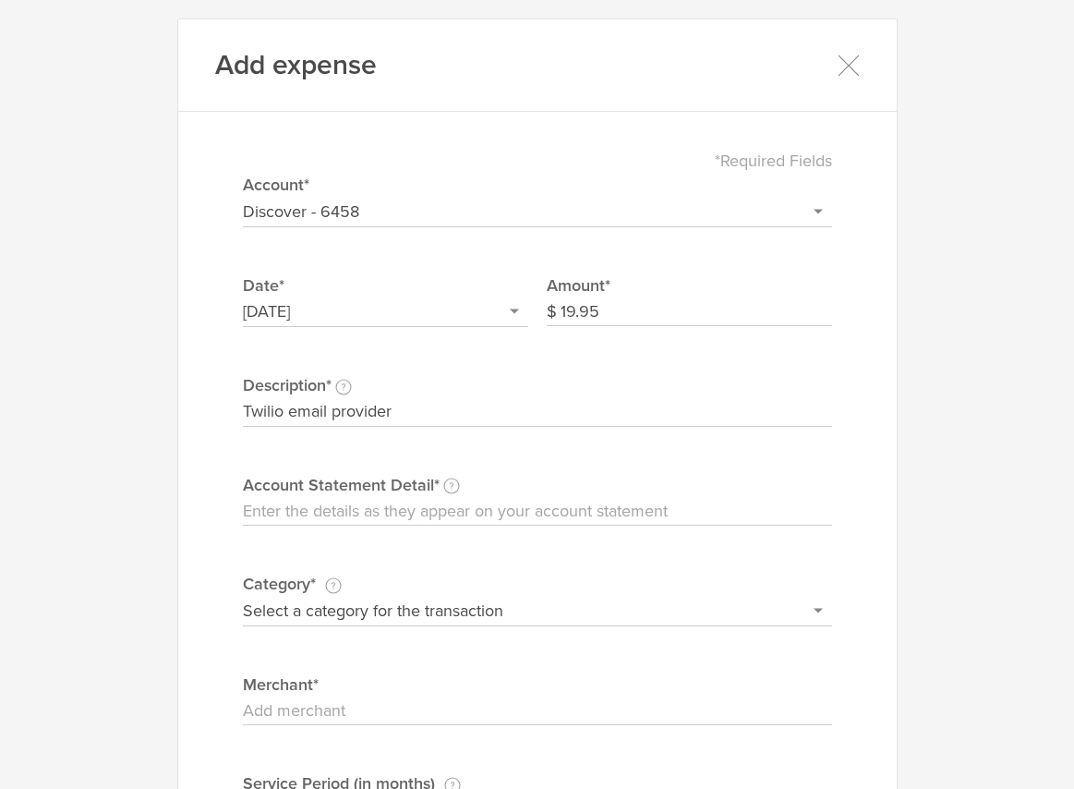
type input "Twilio"
click at [329, 614] on select "Select a category for the transaction Manufacturing equipment Product/service m…" at bounding box center [537, 611] width 589 height 30
select select "Web site design & hosting"
click at [243, 596] on select "Select a category for the transaction Manufacturing equipment Product/service m…" at bounding box center [537, 611] width 589 height 30
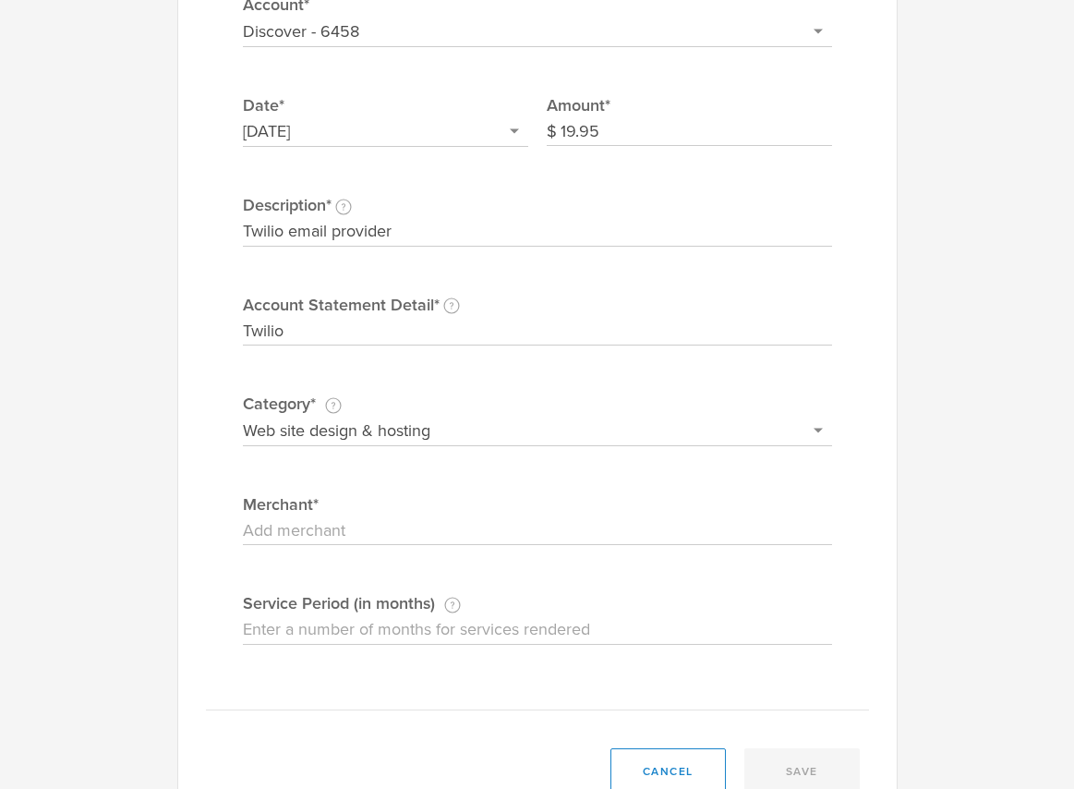
scroll to position [185, 0]
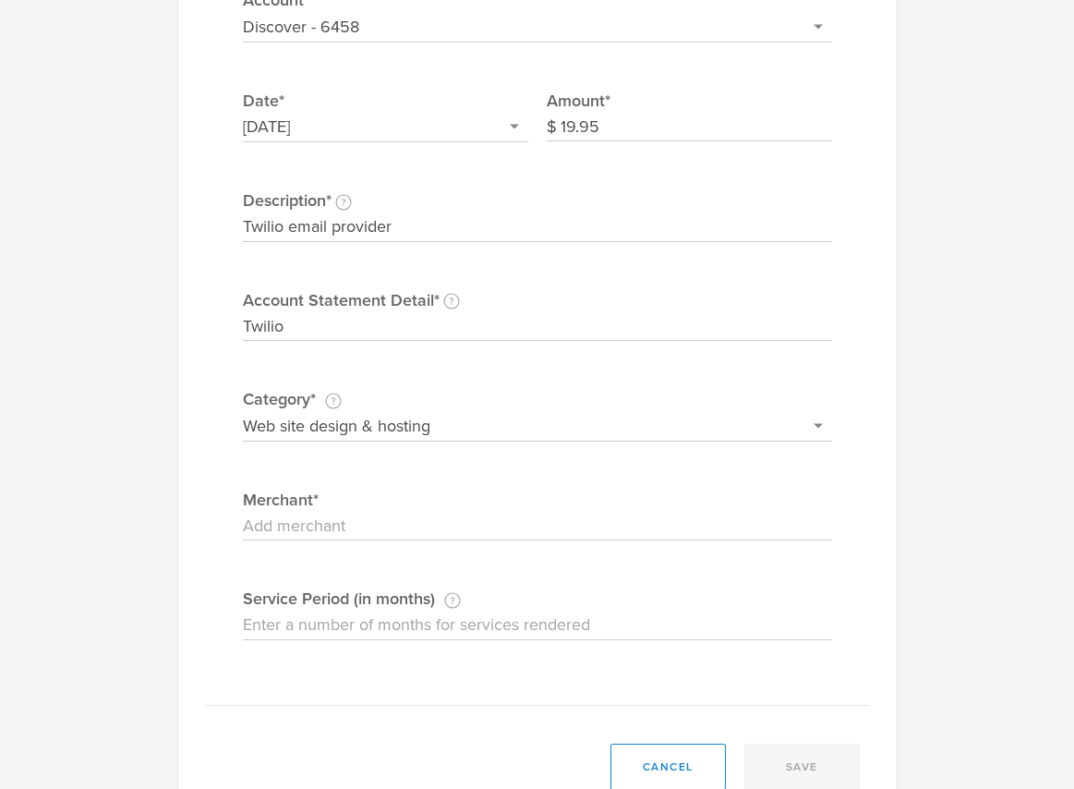
click at [342, 526] on input "Merchant" at bounding box center [537, 527] width 589 height 30
type input "Twilio"
click at [340, 613] on input "Service Period (in months) If this expense is a subscription or contract, enter…" at bounding box center [537, 626] width 589 height 30
type input "1"
click at [407, 672] on div "*Required Fields Select or add a credit card or bank account Discover - 6458 + …" at bounding box center [537, 325] width 663 height 760
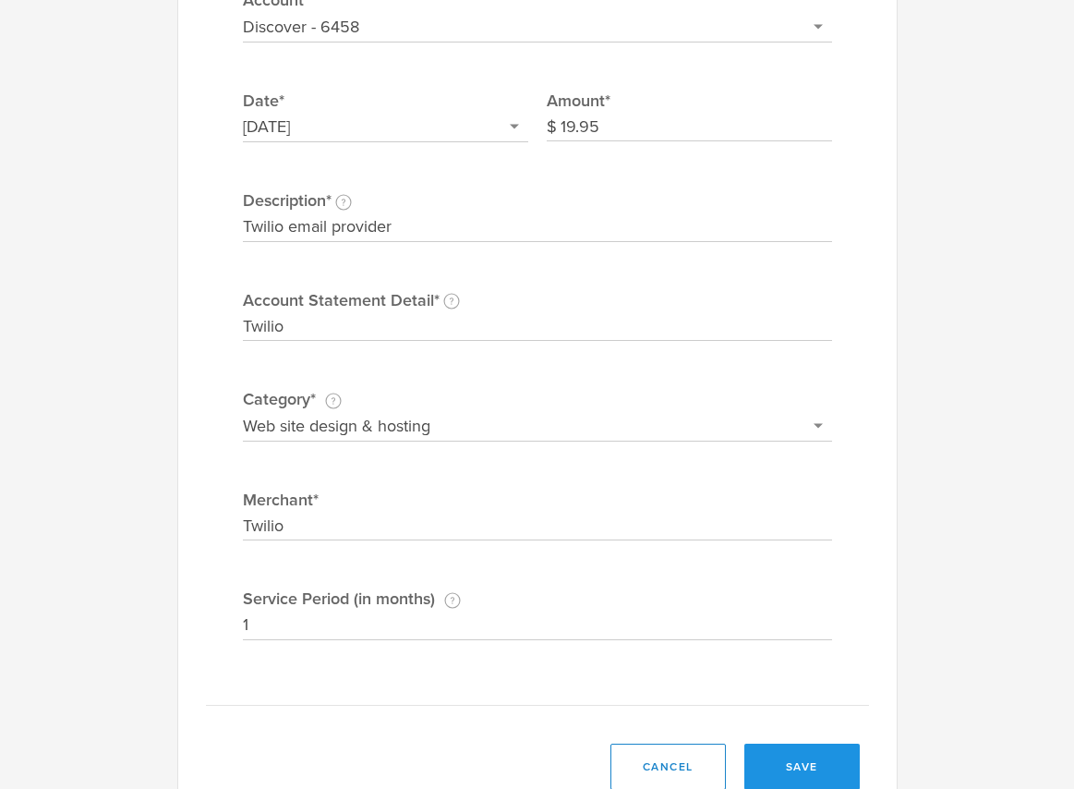
click at [795, 769] on button "save" at bounding box center [802, 767] width 115 height 46
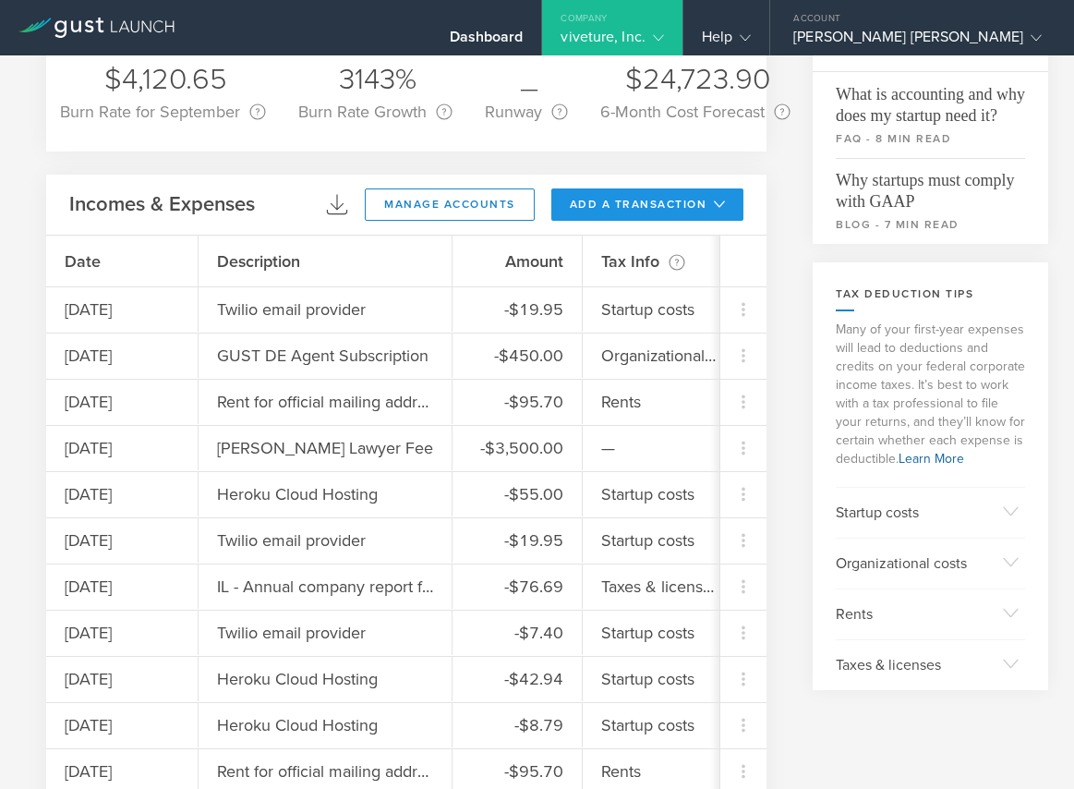
click at [614, 217] on button "add a transaction" at bounding box center [647, 204] width 193 height 32
click at [643, 242] on li "Add Expense" at bounding box center [682, 246] width 108 height 36
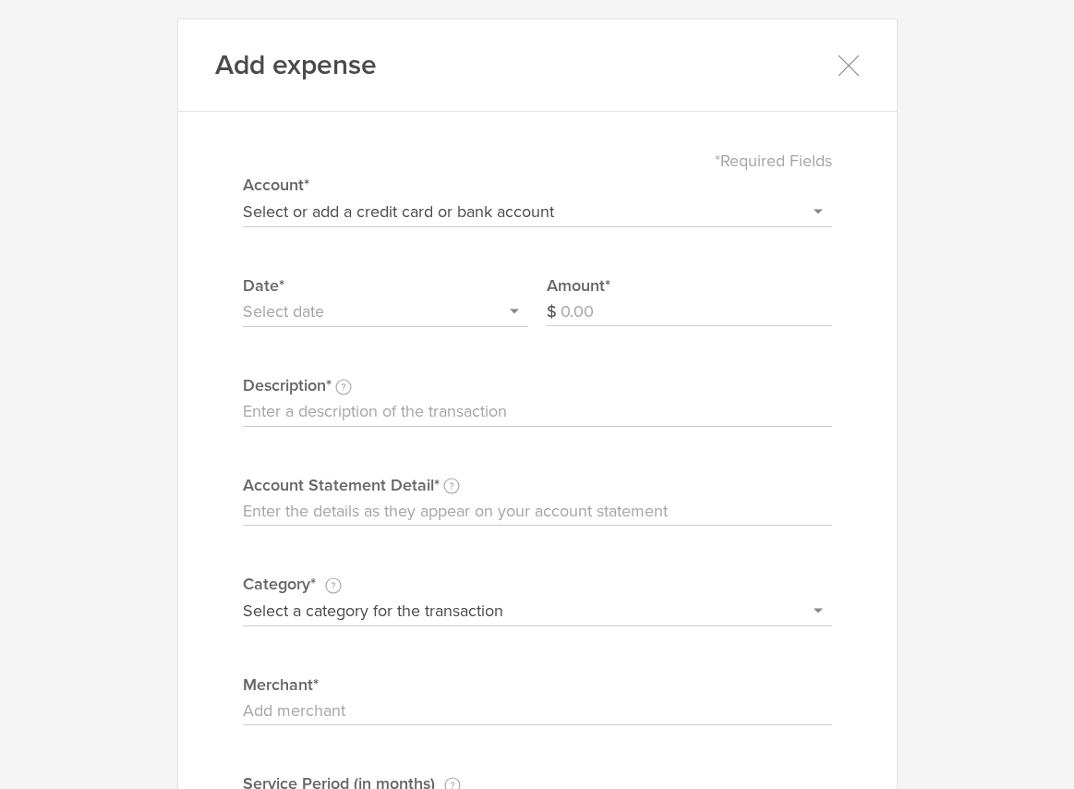
click at [360, 211] on select "Select or add a credit card or bank account Discover - 6458 + Add a new account" at bounding box center [537, 212] width 589 height 30
select select "66eb569540982c00026cf306"
click at [243, 197] on select "Select or add a credit card or bank account Discover - 6458 + Add a new account" at bounding box center [537, 212] width 589 height 30
click at [334, 314] on input "text" at bounding box center [385, 312] width 285 height 30
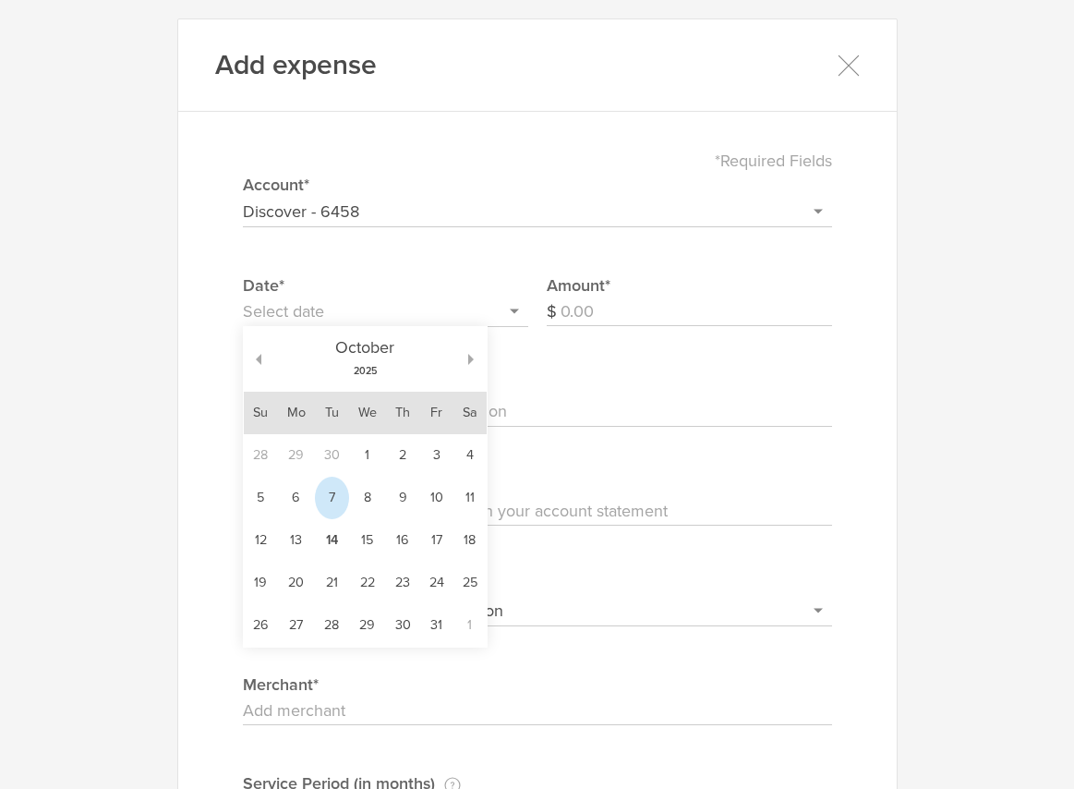
click at [338, 490] on td "7" at bounding box center [332, 498] width 34 height 42
type input "[DATE]"
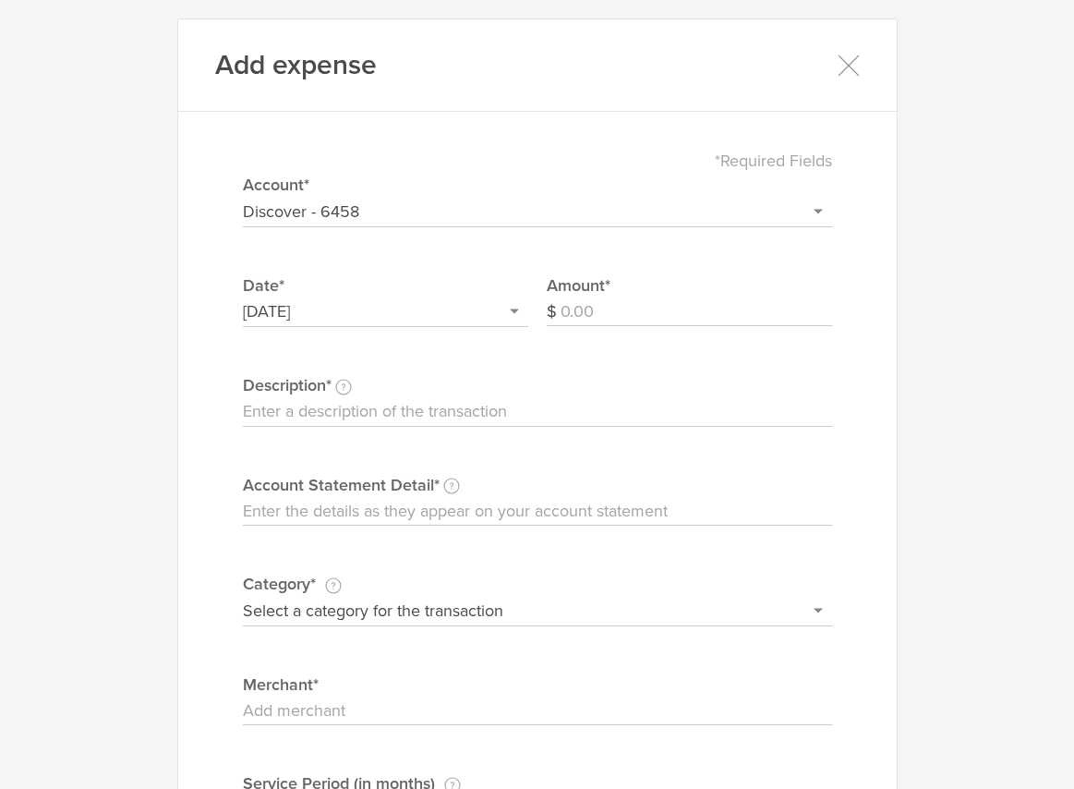
click at [603, 315] on input "Amount" at bounding box center [697, 312] width 272 height 30
type input "36.30"
click at [469, 406] on input "Description This description is for your own reference." at bounding box center [537, 412] width 589 height 30
type input "Heroku Cloud Hosting"
click at [379, 490] on label "Account Statement Detail Write the full description as it appears on your bank …" at bounding box center [537, 485] width 589 height 24
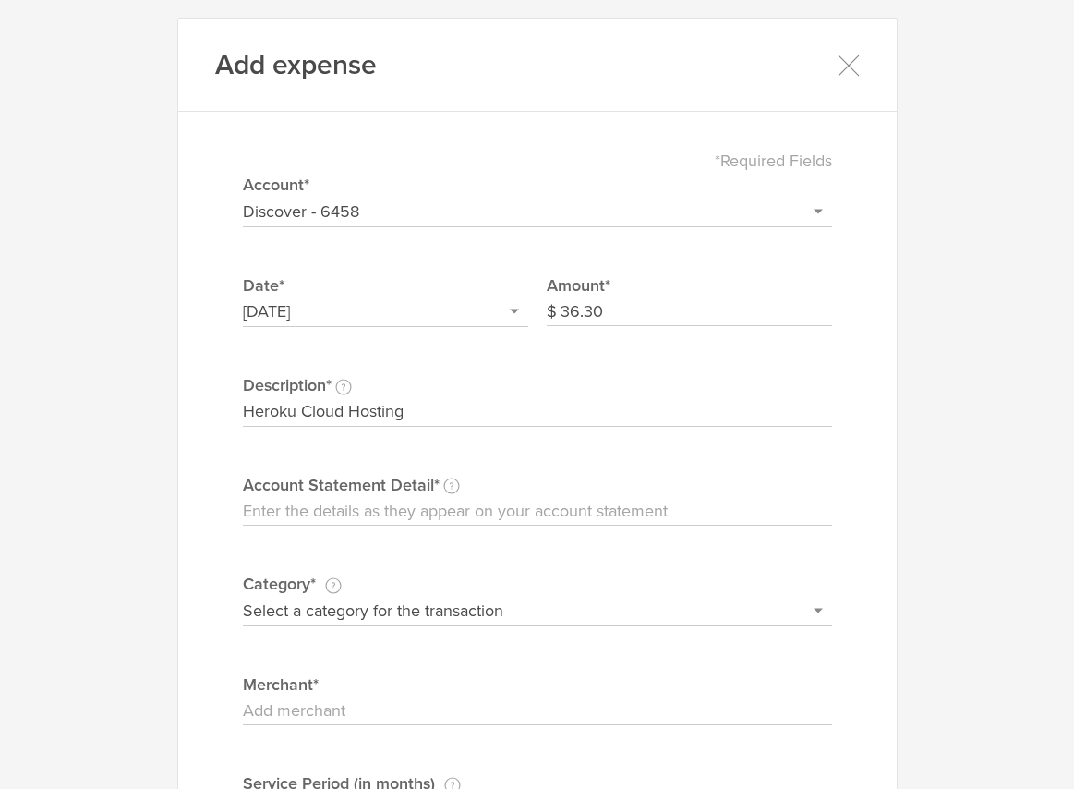
click at [379, 497] on input "Account Statement Detail Write the full description as it appears on your bank …" at bounding box center [537, 512] width 589 height 30
click at [375, 509] on input "Account Statement Detail Write the full description as it appears on your bank …" at bounding box center [537, 512] width 589 height 30
type input "Heroku"
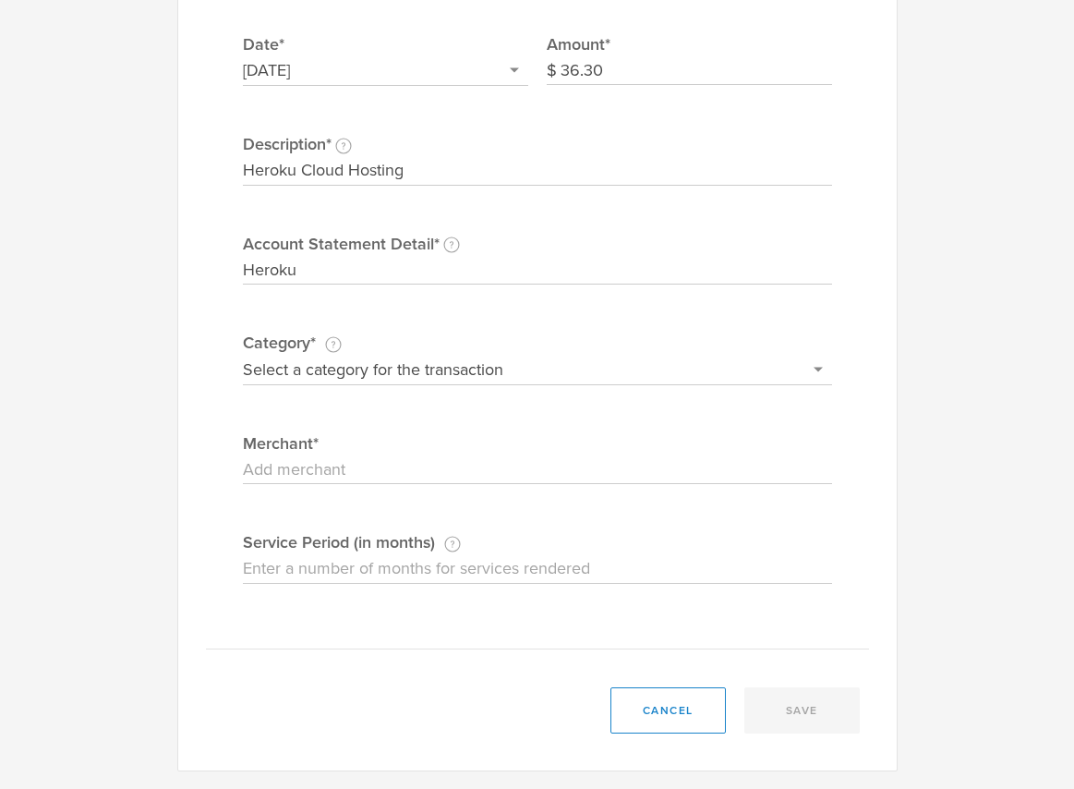
click at [362, 355] on select "Select a category for the transaction Manufacturing equipment Product/service m…" at bounding box center [537, 370] width 589 height 30
select select "Web site design & hosting"
click at [243, 355] on select "Select a category for the transaction Manufacturing equipment Product/service m…" at bounding box center [537, 370] width 589 height 30
click at [335, 457] on input "Merchant" at bounding box center [537, 470] width 589 height 30
type input "Heroku"
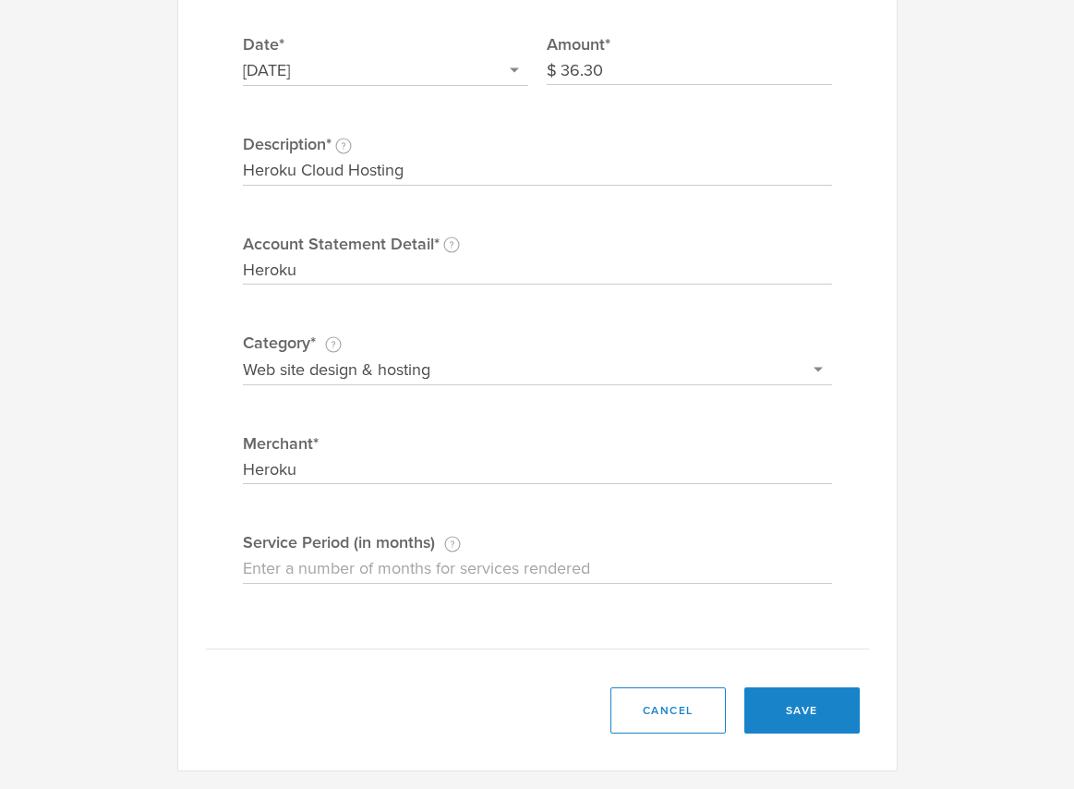
click at [345, 572] on input "Service Period (in months) If this expense is a subscription or contract, enter…" at bounding box center [537, 569] width 589 height 30
type input "1"
click at [800, 712] on button "save" at bounding box center [802, 710] width 115 height 46
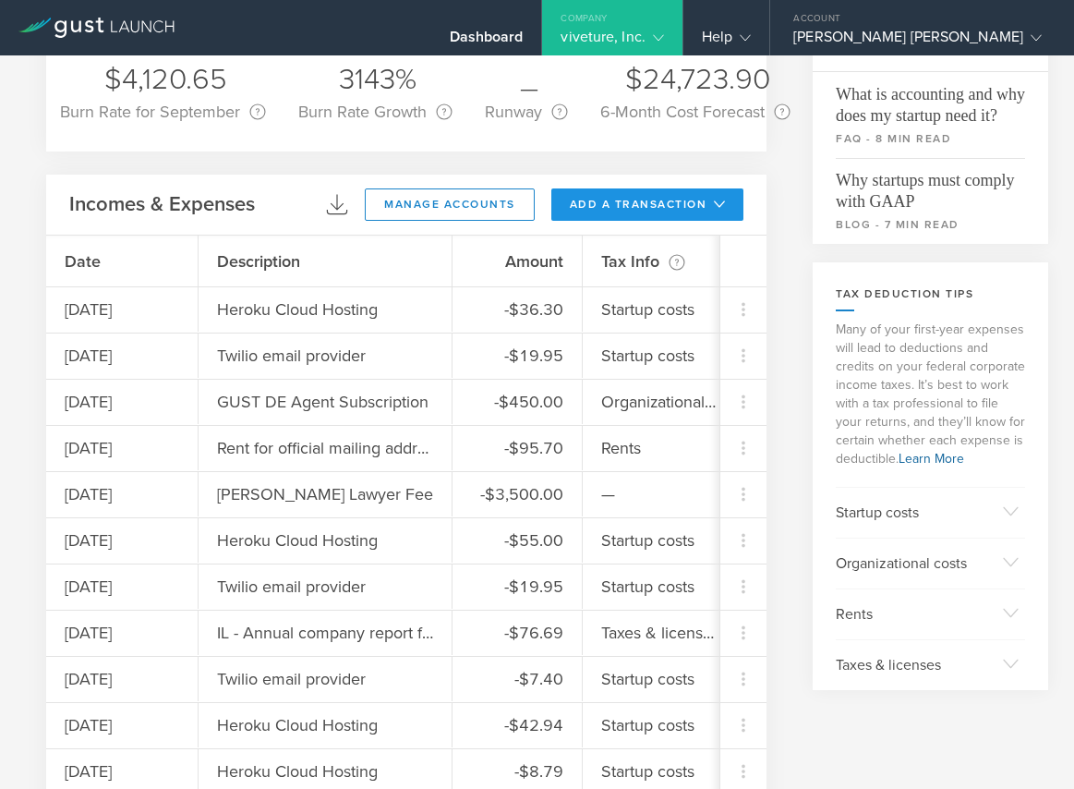
click at [674, 216] on button "add a transaction" at bounding box center [647, 204] width 193 height 32
click at [672, 244] on li "Add Expense" at bounding box center [682, 246] width 108 height 36
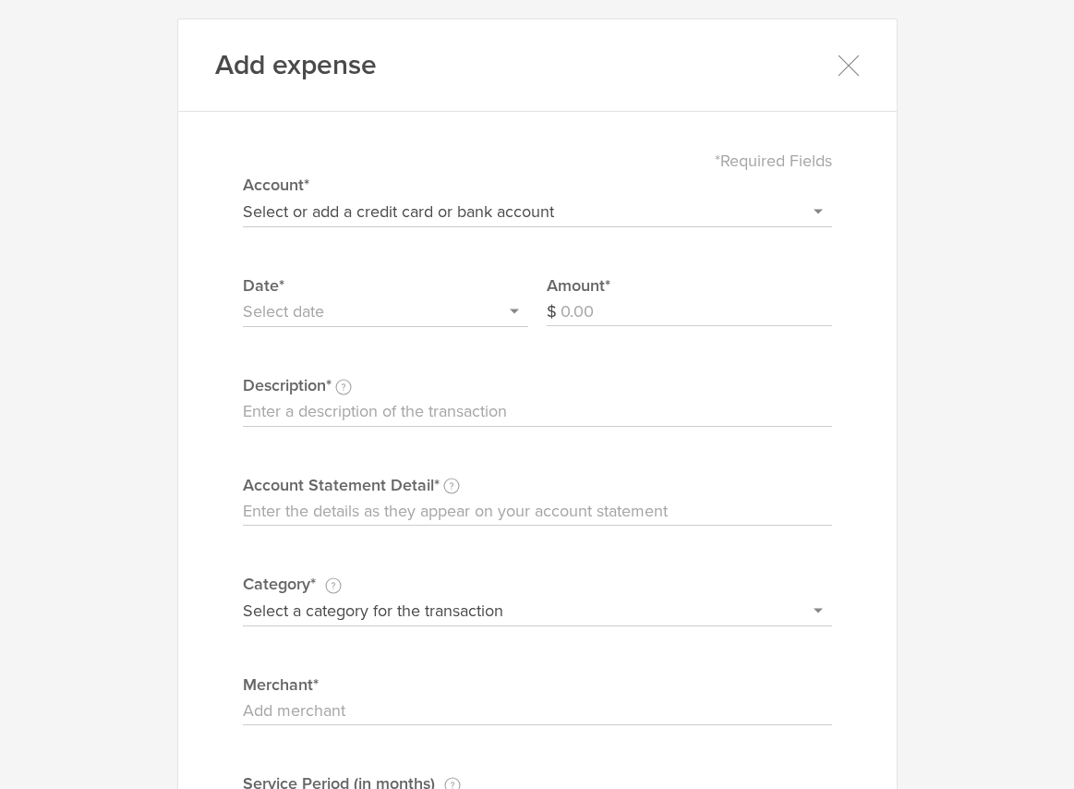
click at [384, 215] on select "Select or add a credit card or bank account Discover - 6458 + Add a new account" at bounding box center [537, 212] width 589 height 30
select select "66eb569540982c00026cf306"
click at [243, 197] on select "Select or add a credit card or bank account Discover - 6458 + Add a new account" at bounding box center [537, 212] width 589 height 30
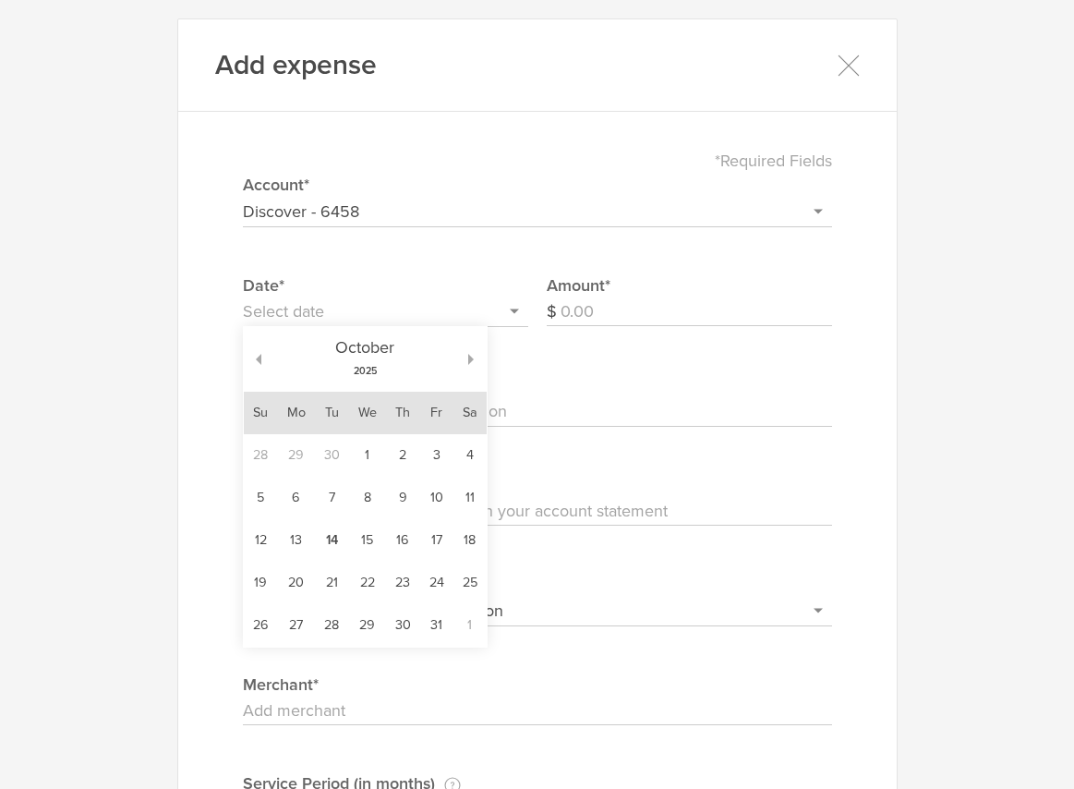
click at [342, 308] on input "text" at bounding box center [385, 312] width 285 height 30
click at [460, 504] on td "11" at bounding box center [470, 498] width 33 height 42
type input "[DATE]"
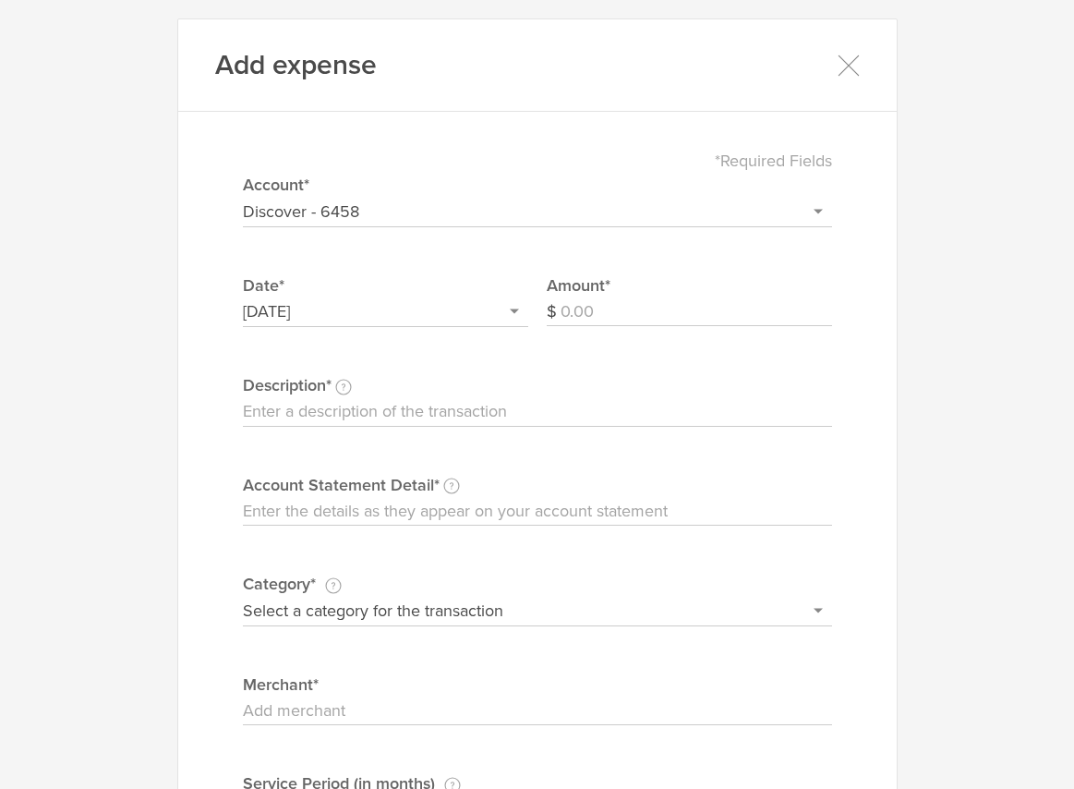
click at [586, 305] on input "Amount" at bounding box center [697, 312] width 272 height 30
type input "6"
click at [409, 415] on input "Description This description is for your own reference." at bounding box center [537, 412] width 589 height 30
type input "Copyright Office Charge For DMCA"
click at [344, 513] on input "Account Statement Detail Write the full description as it appears on your bank …" at bounding box center [537, 512] width 589 height 30
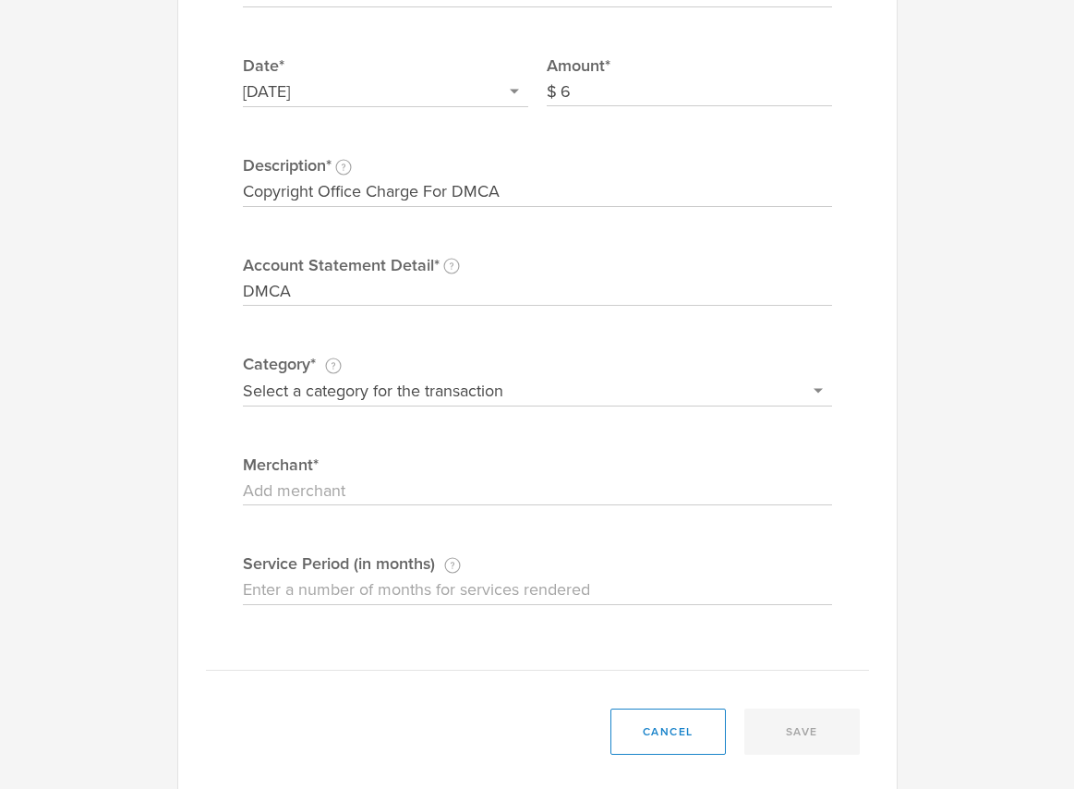
scroll to position [234, 0]
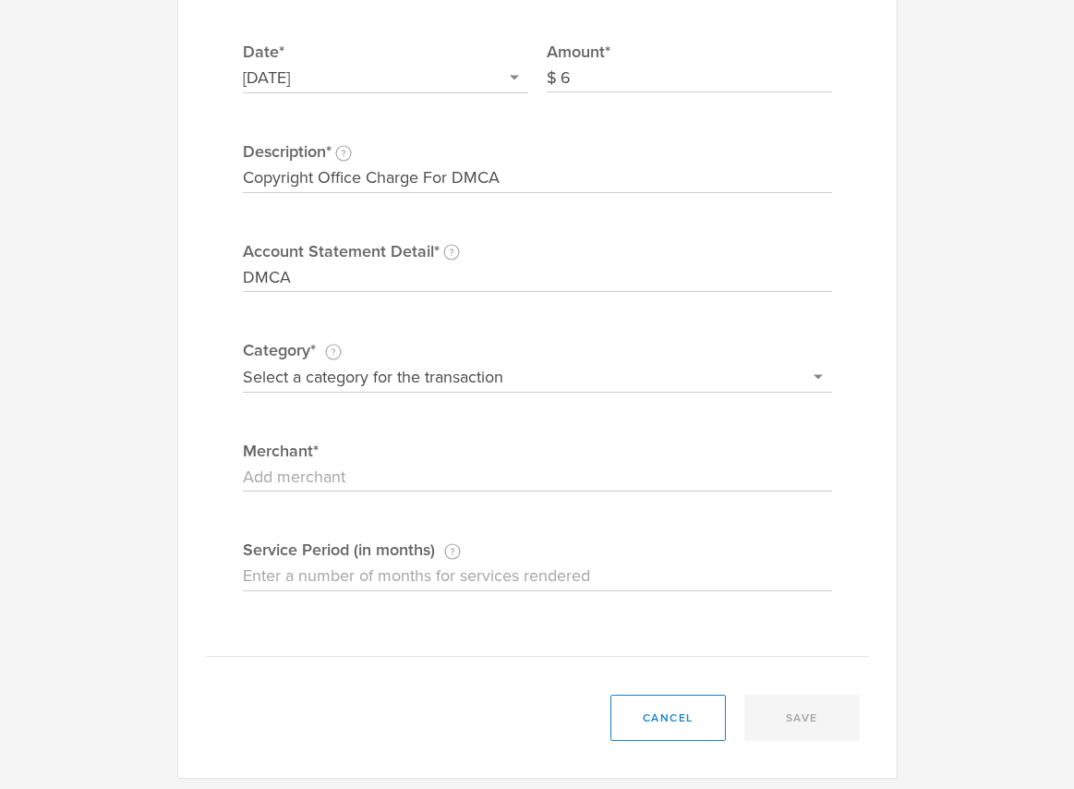
type input "DMCA"
click at [328, 369] on select "Select a category for the transaction Manufacturing equipment Product/service m…" at bounding box center [537, 377] width 589 height 30
select select "Taxes & licenses"
click at [243, 362] on select "Select a category for the transaction Manufacturing equipment Product/service m…" at bounding box center [537, 377] width 589 height 30
click at [336, 475] on input "Merchant" at bounding box center [537, 478] width 589 height 30
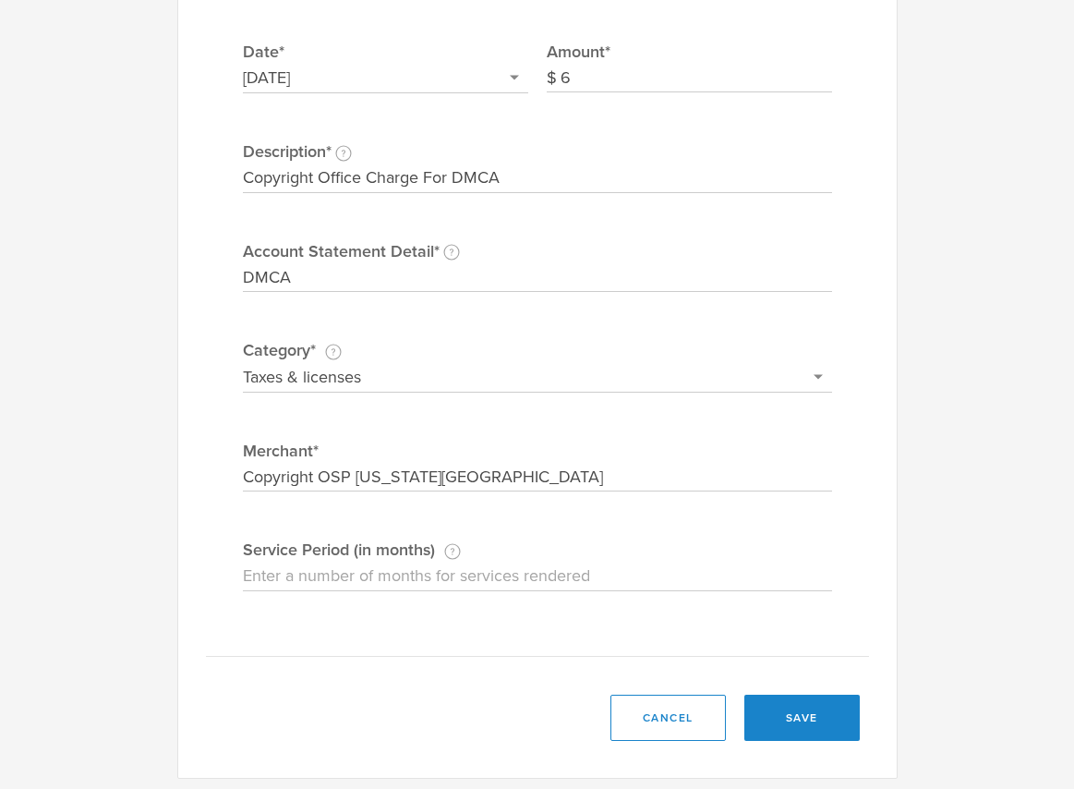
type input "Copyright OSP [US_STATE][GEOGRAPHIC_DATA]"
click at [338, 578] on input "Service Period (in months) If this expense is a subscription or contract, enter…" at bounding box center [537, 577] width 589 height 30
type input "12"
click at [501, 648] on div "*Required Fields Select or add a credit card or bank account Discover - 6458 + …" at bounding box center [537, 277] width 663 height 760
click at [793, 712] on button "save" at bounding box center [802, 718] width 115 height 46
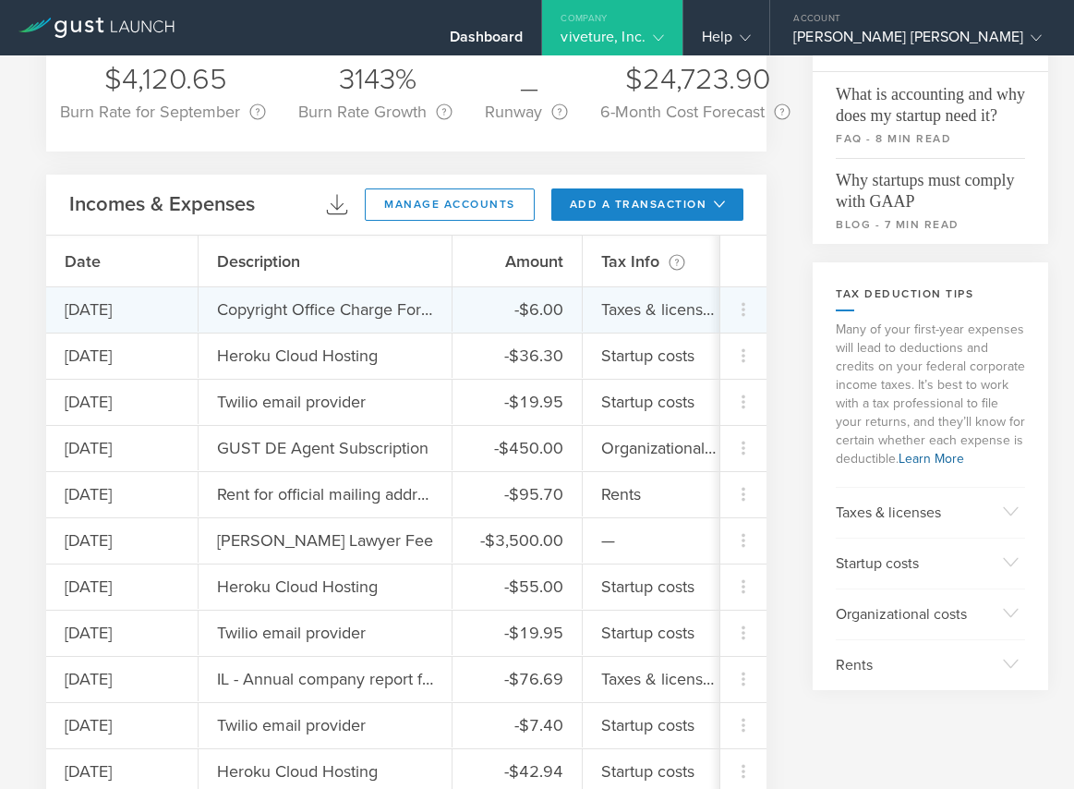
scroll to position [0, 0]
